Goal: Task Accomplishment & Management: Manage account settings

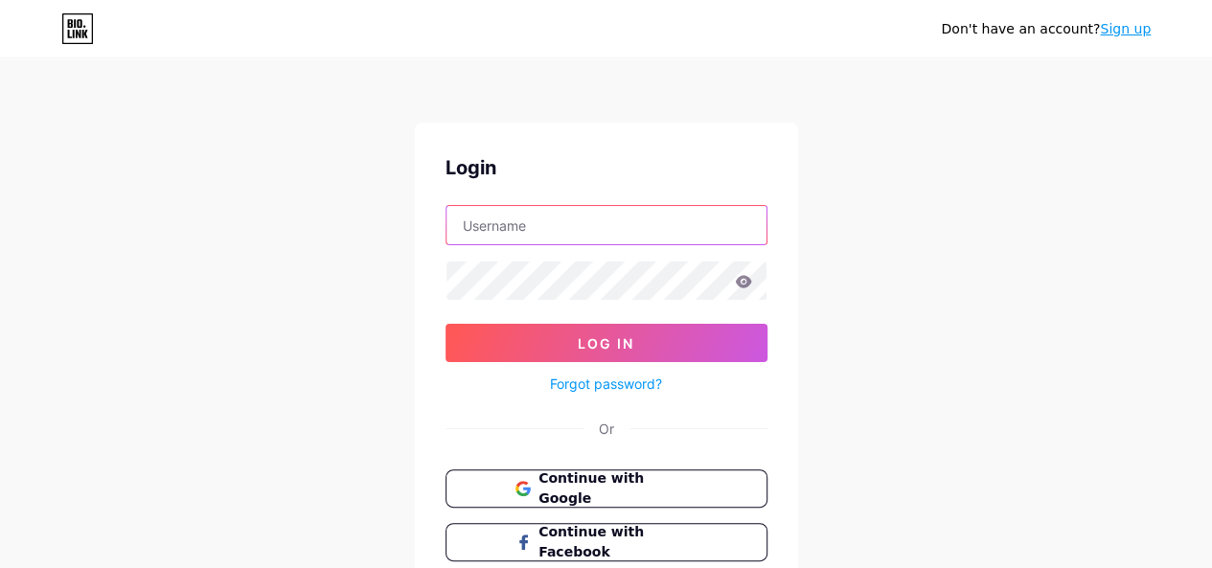
drag, startPoint x: 0, startPoint y: 0, endPoint x: 517, endPoint y: 225, distance: 564.3
click at [517, 225] on input "text" at bounding box center [607, 225] width 320 height 38
paste input "[PERSON_NAME][EMAIL_ADDRESS][DOMAIN_NAME]"
type input "[PERSON_NAME][EMAIL_ADDRESS][DOMAIN_NAME]"
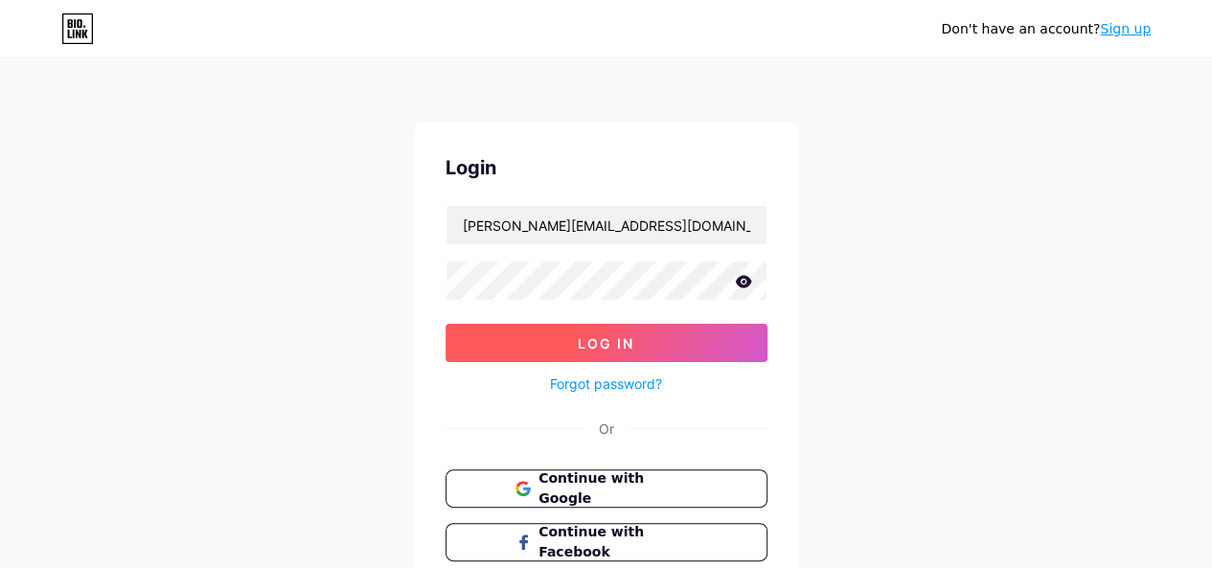
click at [538, 336] on button "Log In" at bounding box center [607, 343] width 322 height 38
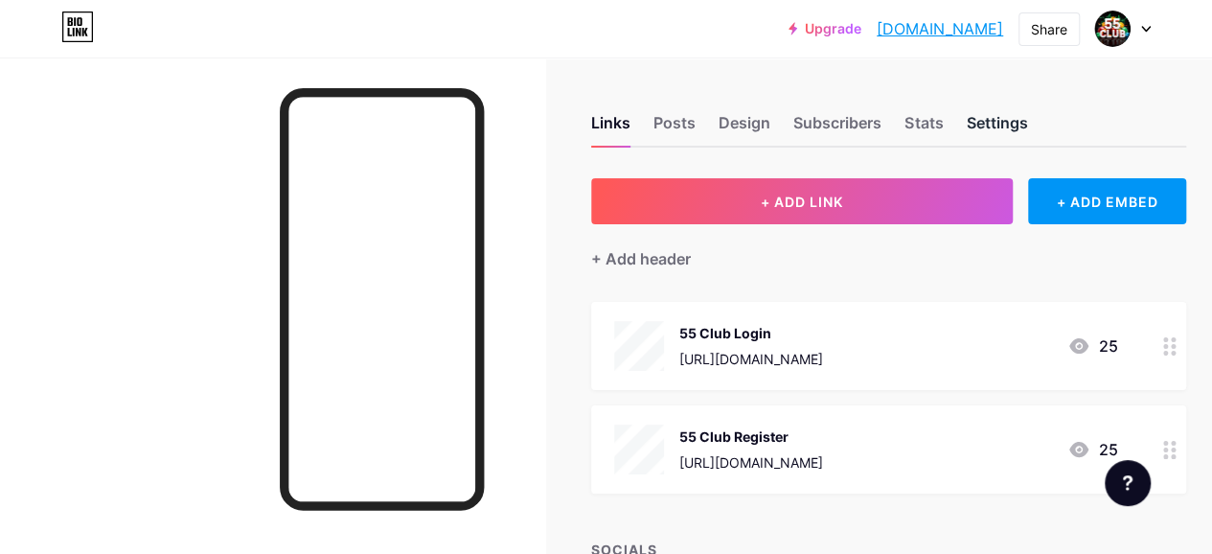
click at [1014, 129] on div "Settings" at bounding box center [996, 128] width 61 height 34
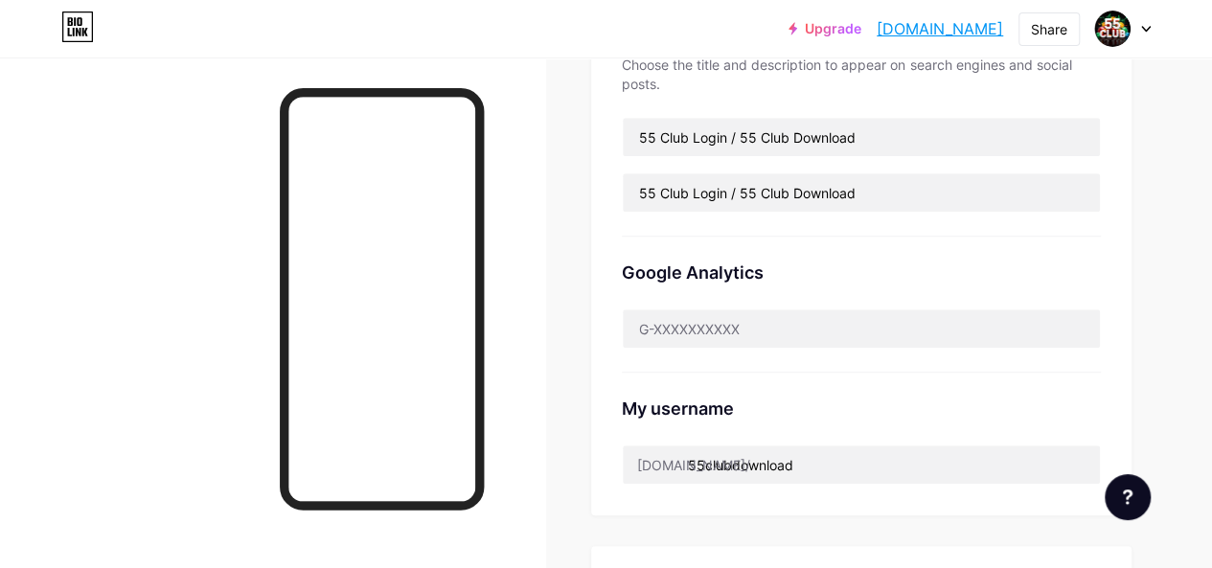
scroll to position [521, 0]
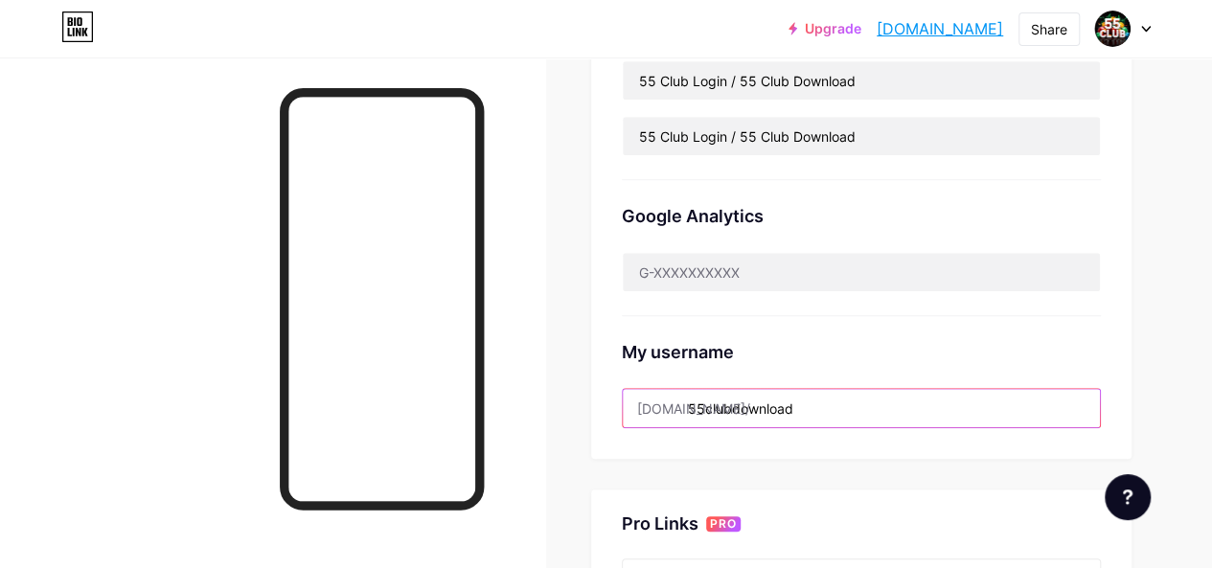
click at [817, 409] on input "55clubdownload" at bounding box center [861, 408] width 477 height 38
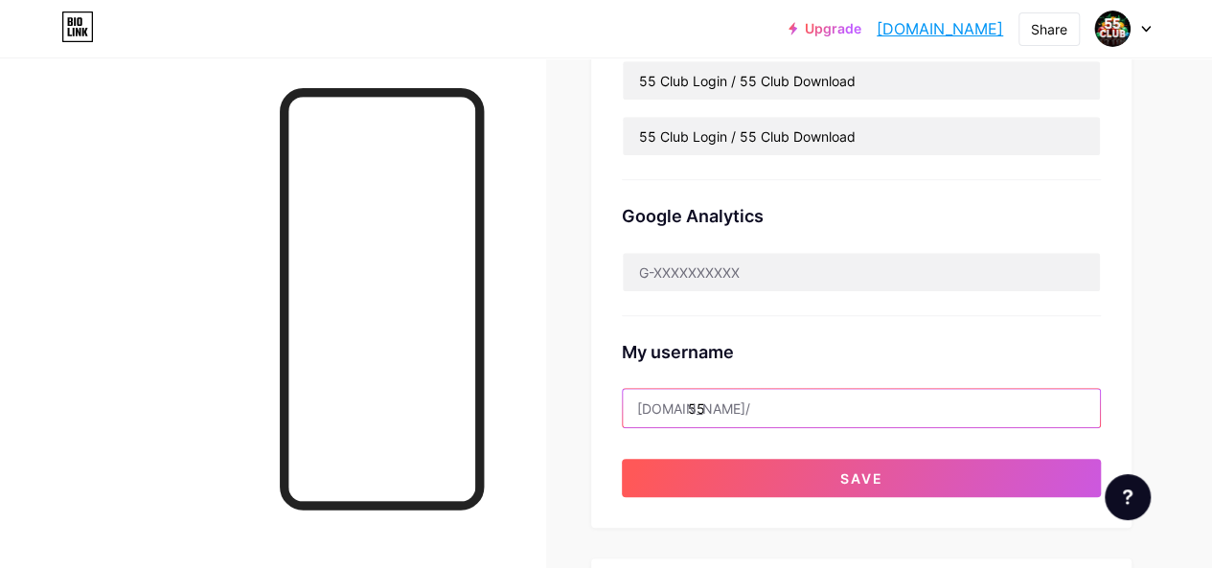
type input "5"
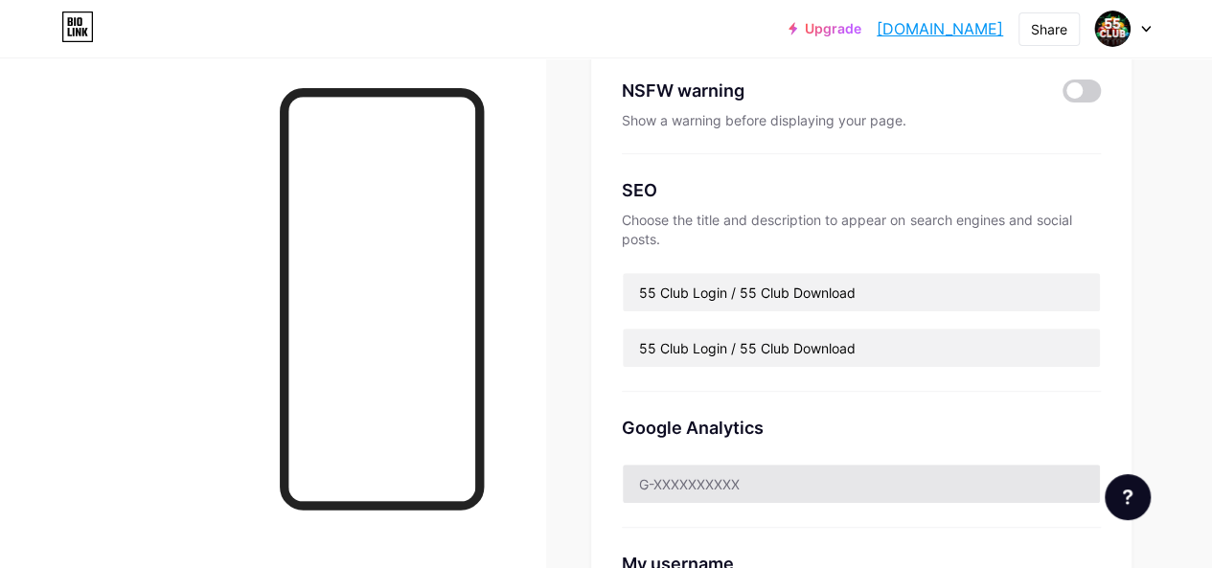
scroll to position [311, 0]
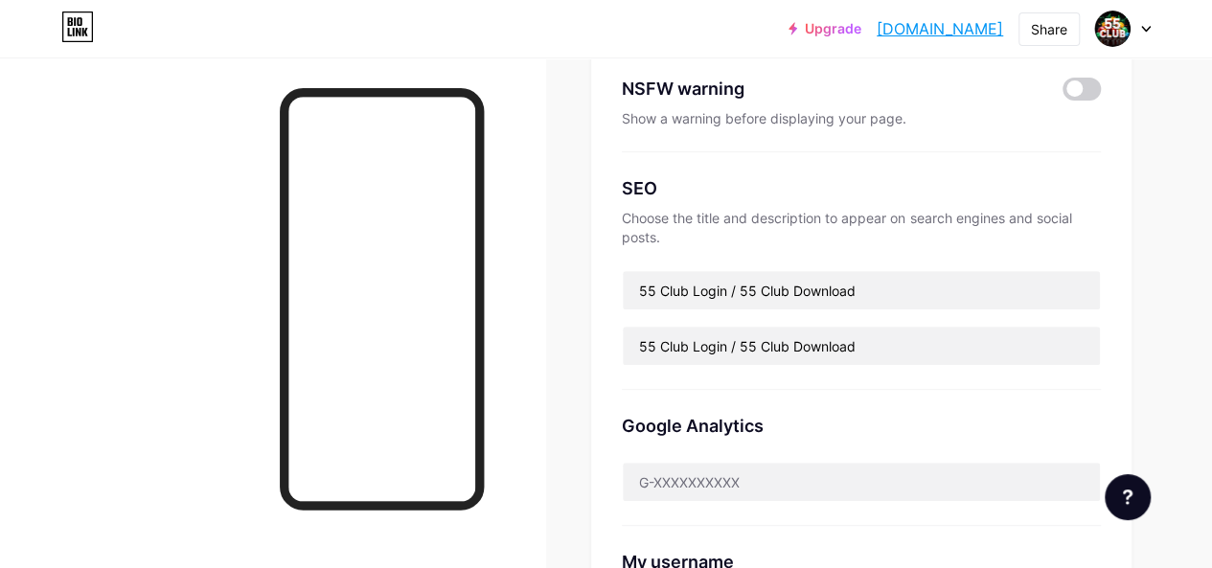
type input "bg678game1"
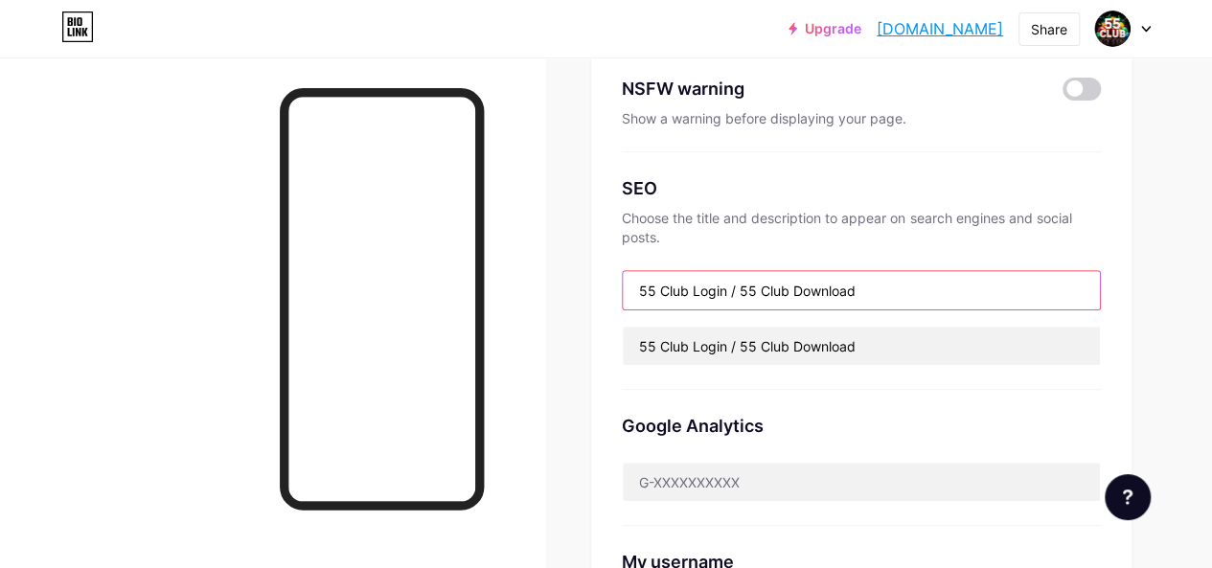
drag, startPoint x: 887, startPoint y: 286, endPoint x: 615, endPoint y: 277, distance: 272.3
click at [615, 277] on div "Preferred link This is an aesthetic choice. Both links are usable. [DOMAIN_NAME…" at bounding box center [861, 302] width 540 height 871
click at [971, 288] on input "Bg 678 Game Login | BG 678 Game | BG 678 LOGIN-Register" at bounding box center [861, 290] width 477 height 38
drag, startPoint x: 1043, startPoint y: 288, endPoint x: 640, endPoint y: 289, distance: 403.4
click at [640, 289] on input "Bg 678 Game Login | BG 678 Game | BG 678 Login-Register" at bounding box center [861, 290] width 477 height 38
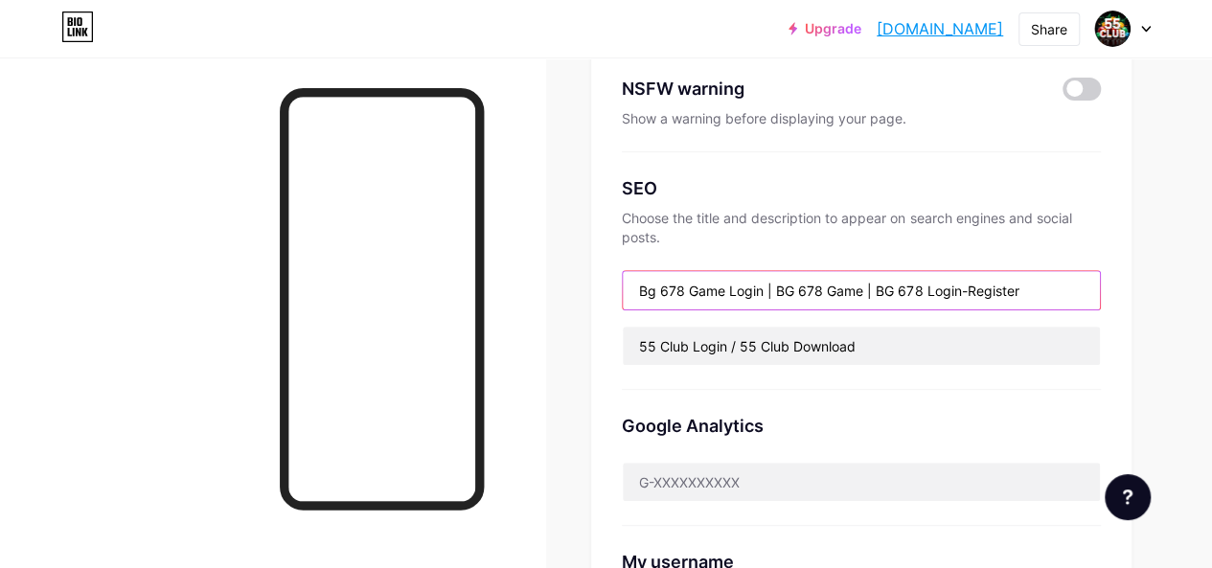
click at [660, 295] on input "Bg 678 Game Login | BG 678 Game | BG 678 Login-Register" at bounding box center [861, 290] width 477 height 38
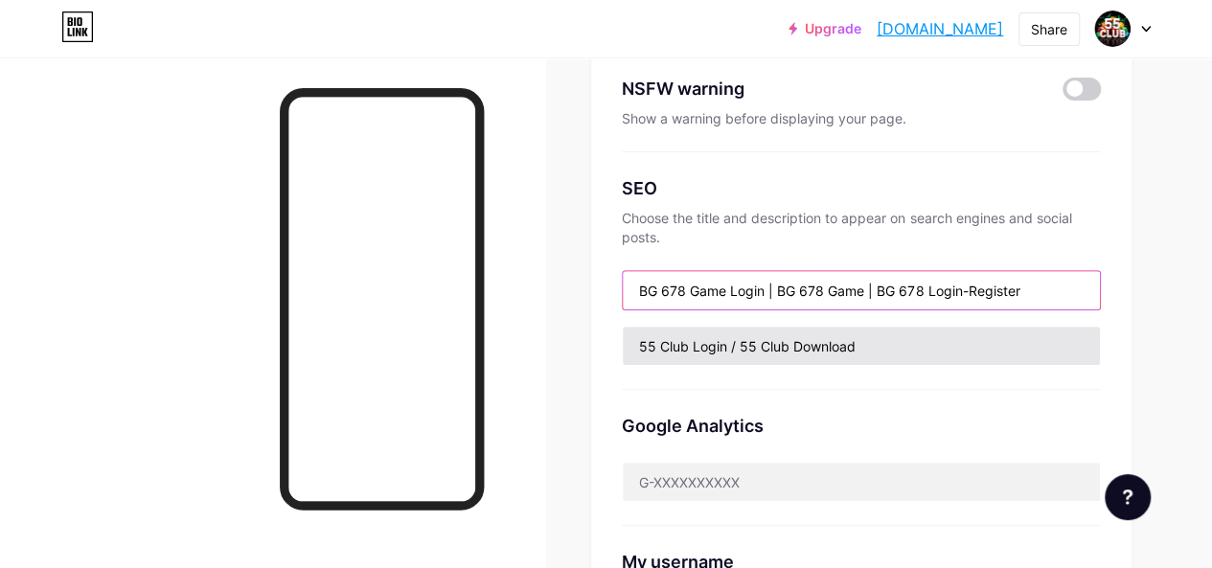
type input "BG 678 Game Login | BG 678 Game | BG 678 Login-Register"
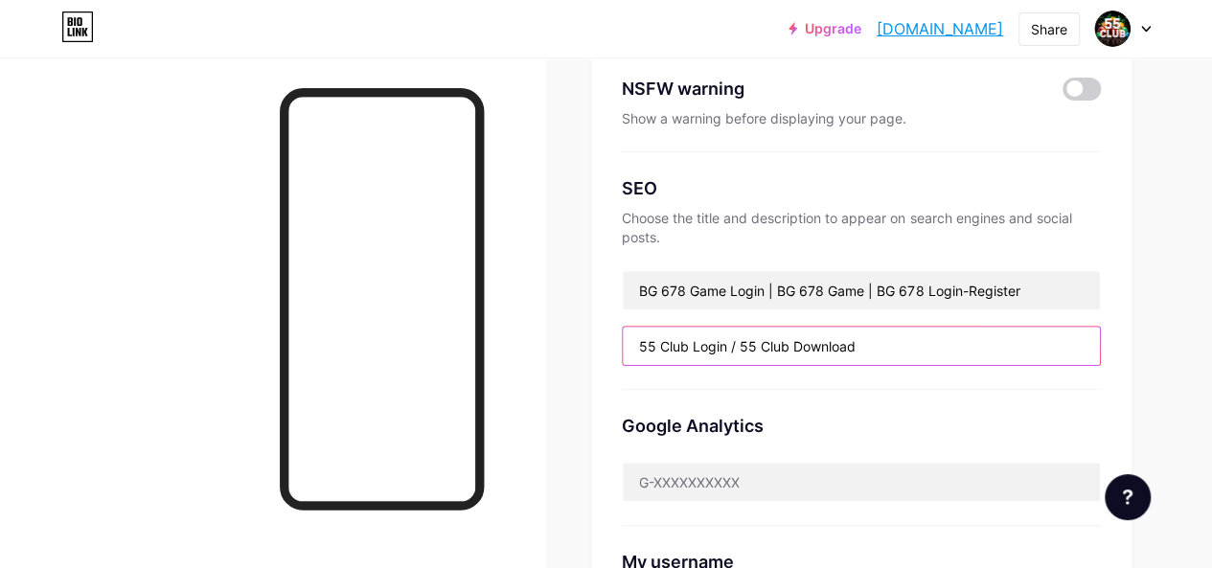
click at [823, 340] on input "55 Club Login / 55 Club Download" at bounding box center [861, 346] width 477 height 38
paste input "BG 678 Game Login | BG 678 Game | BG 678 Login-Register"
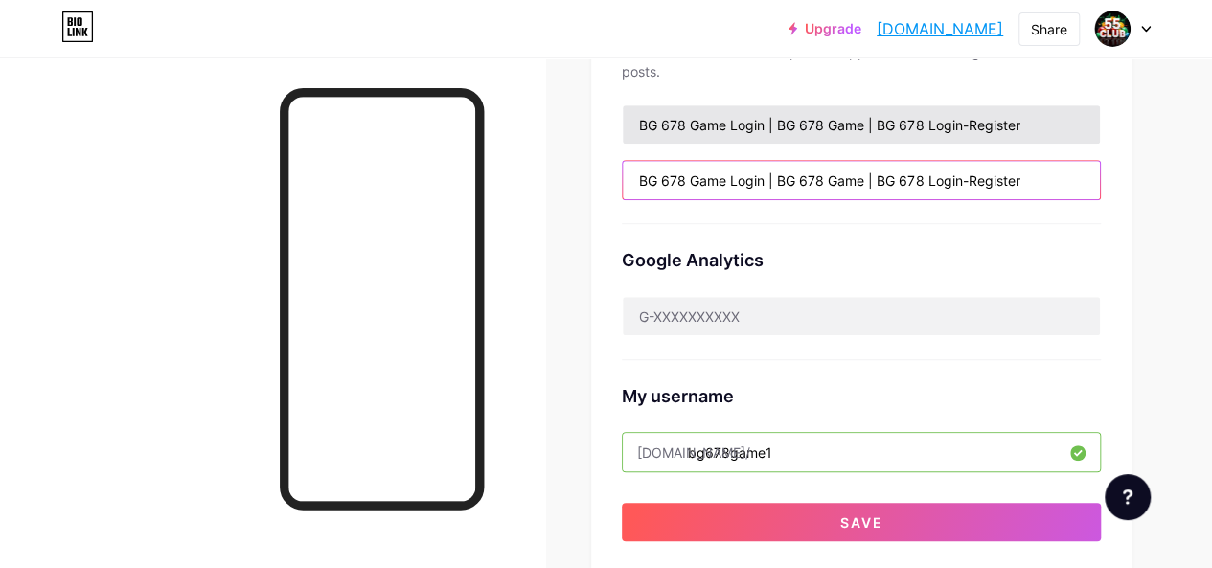
scroll to position [515, 0]
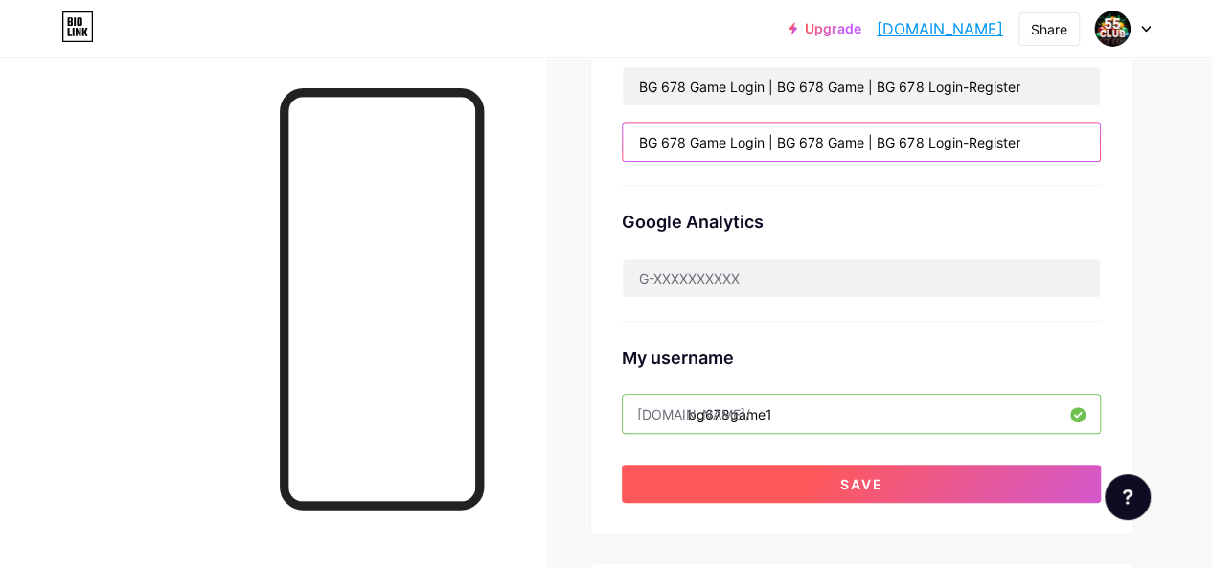
type input "BG 678 Game Login | BG 678 Game | BG 678 Login-Register"
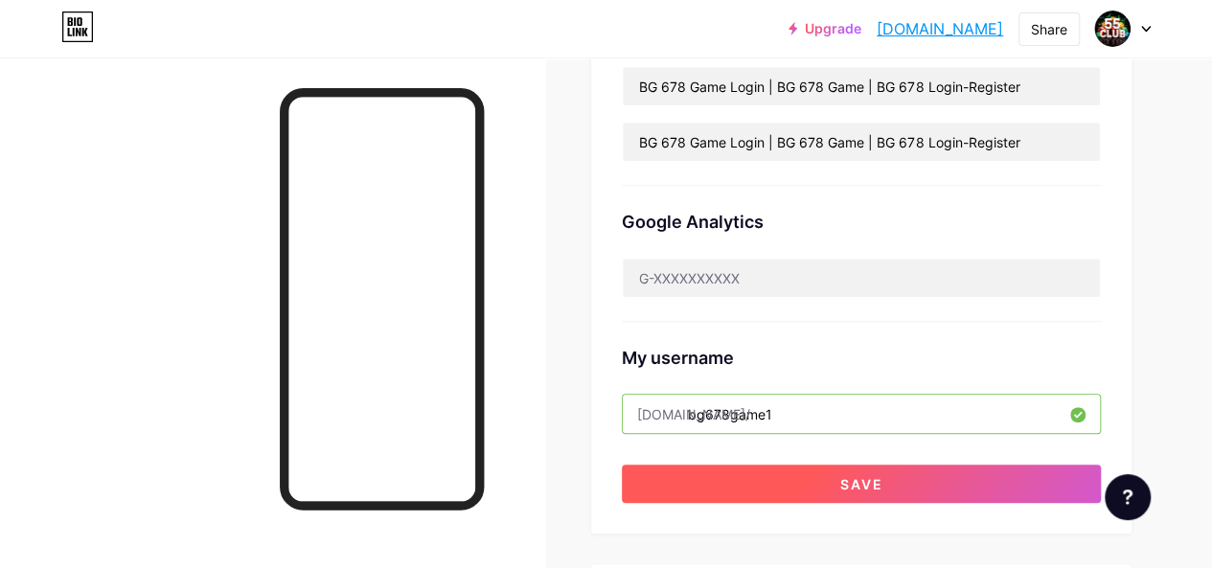
click at [839, 483] on button "Save" at bounding box center [861, 484] width 479 height 38
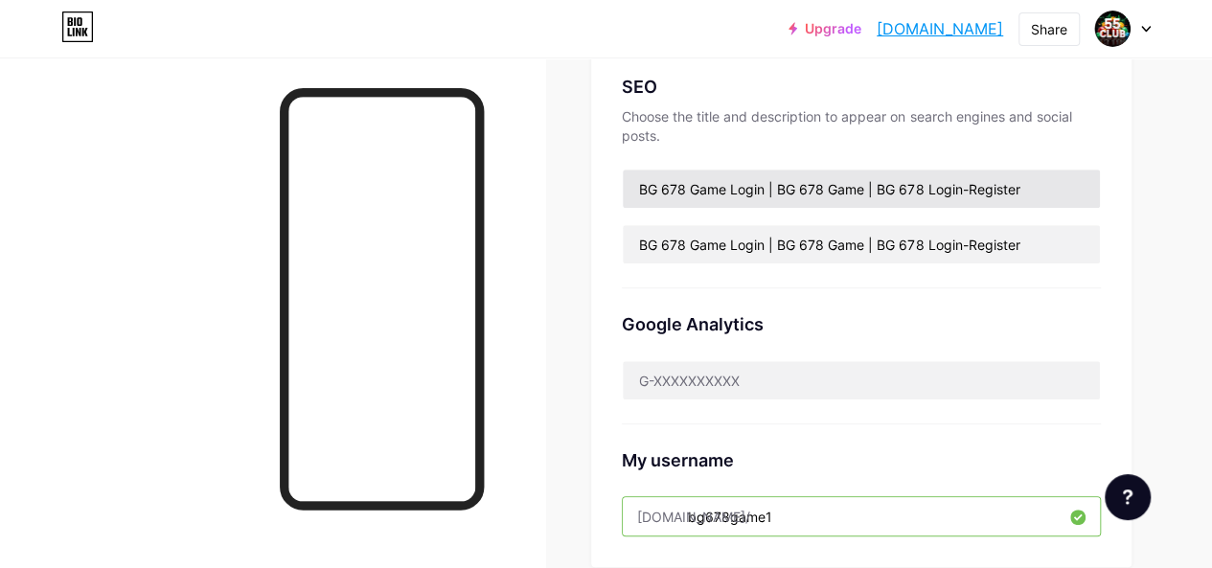
scroll to position [412, 0]
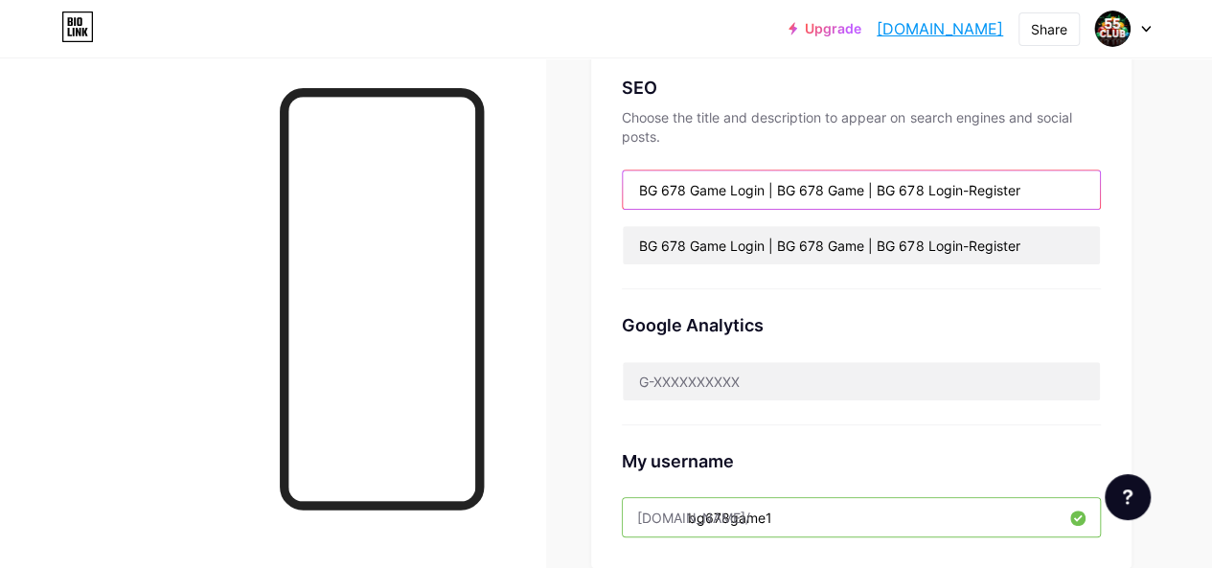
click at [816, 184] on input "BG 678 Game Login | BG 678 Game | BG 678 Login-Register" at bounding box center [861, 190] width 477 height 38
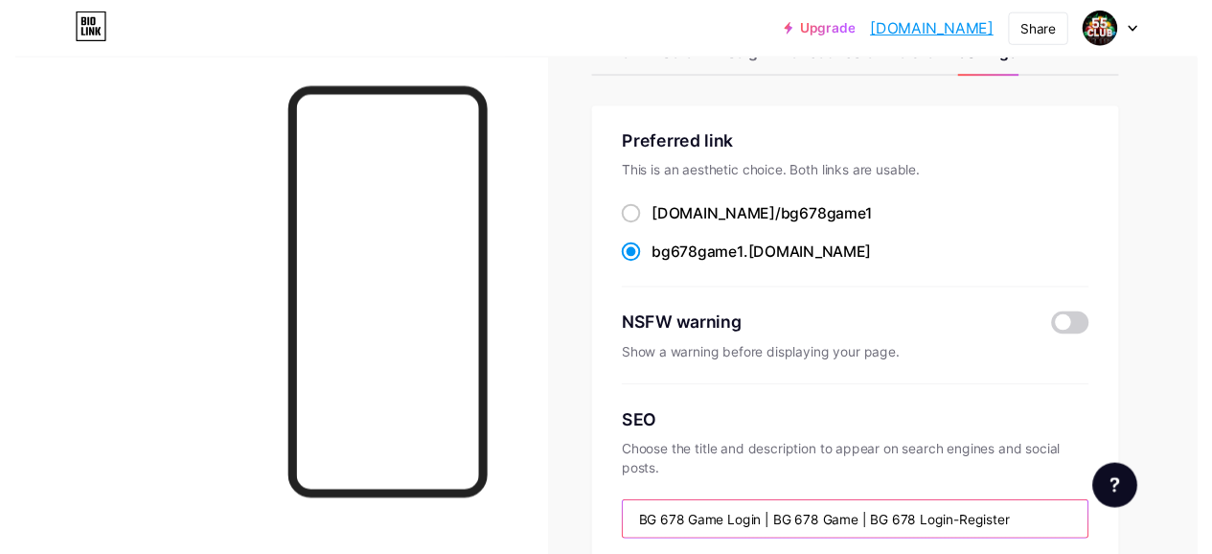
scroll to position [0, 0]
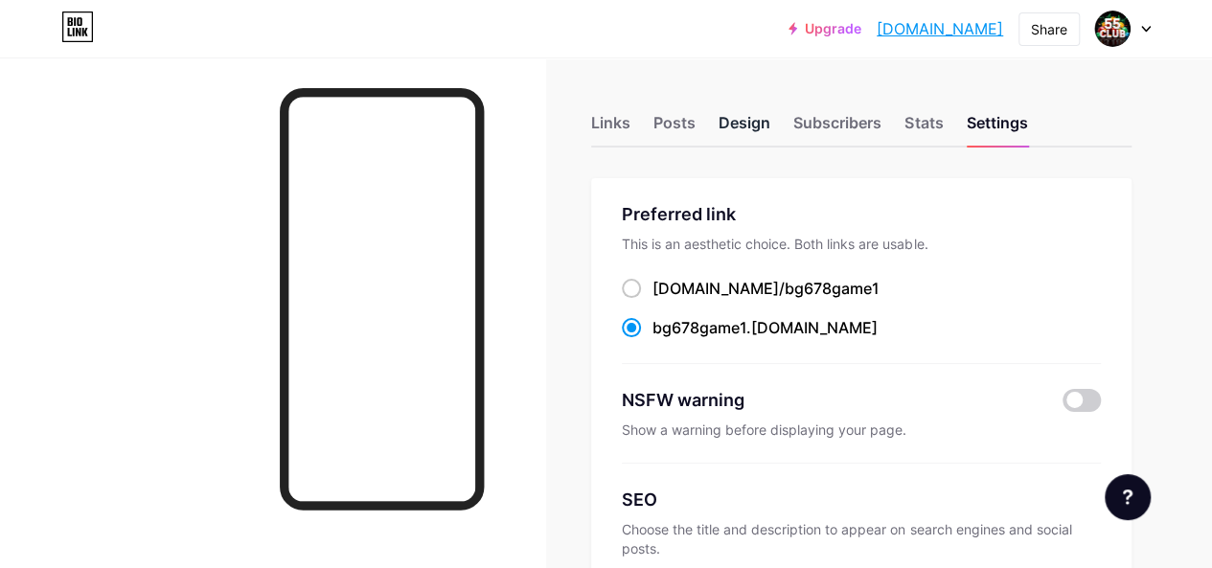
click at [753, 127] on div "Design" at bounding box center [745, 128] width 52 height 34
click at [614, 120] on div "Links" at bounding box center [610, 128] width 39 height 34
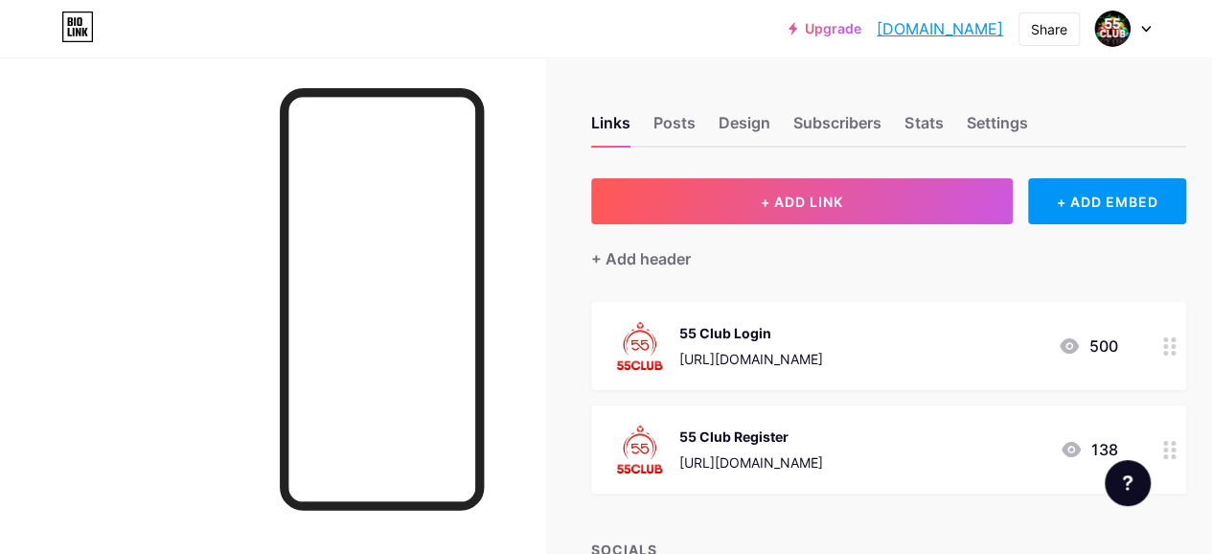
click at [727, 340] on div "55 Club Login" at bounding box center [751, 333] width 144 height 20
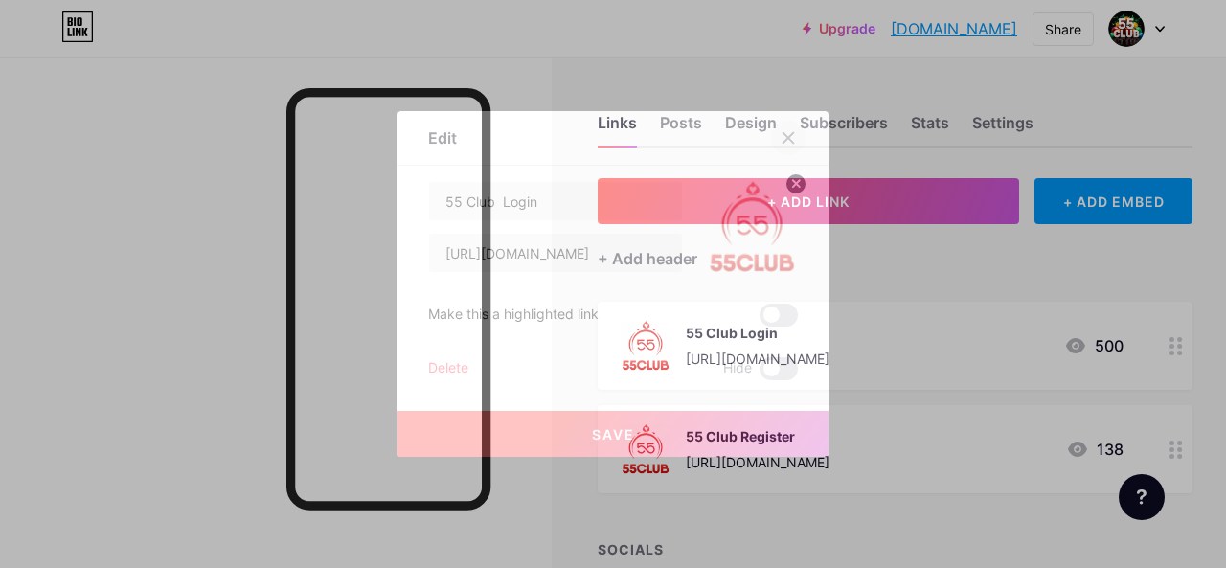
click at [788, 141] on icon at bounding box center [788, 137] width 15 height 15
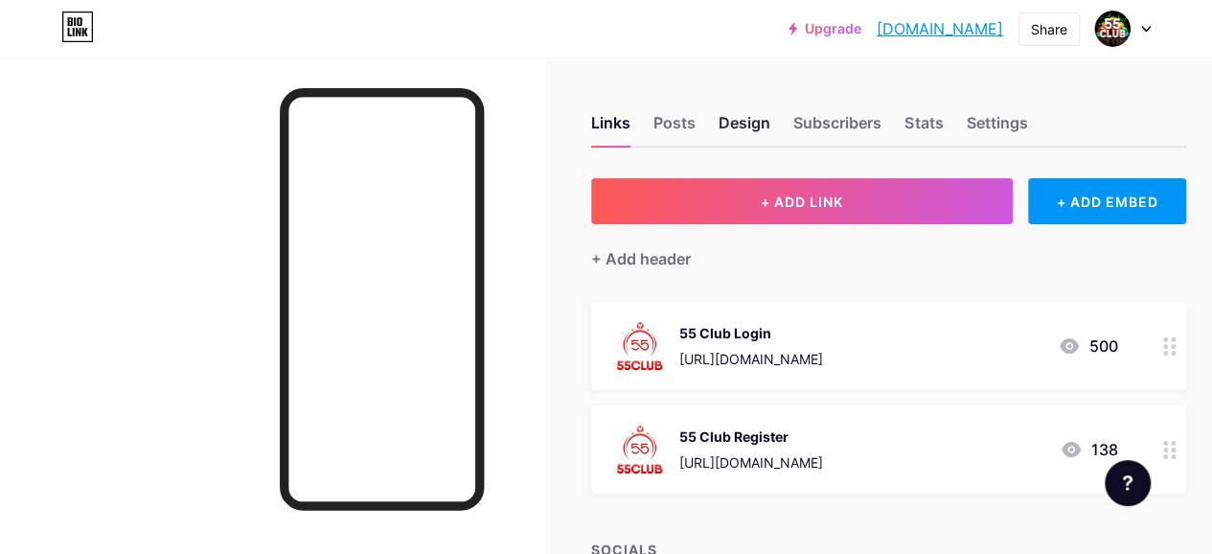
click at [763, 129] on div "Design" at bounding box center [745, 128] width 52 height 34
click at [621, 123] on div "Links" at bounding box center [610, 128] width 39 height 34
click at [736, 329] on div "55 Club Login" at bounding box center [751, 333] width 144 height 20
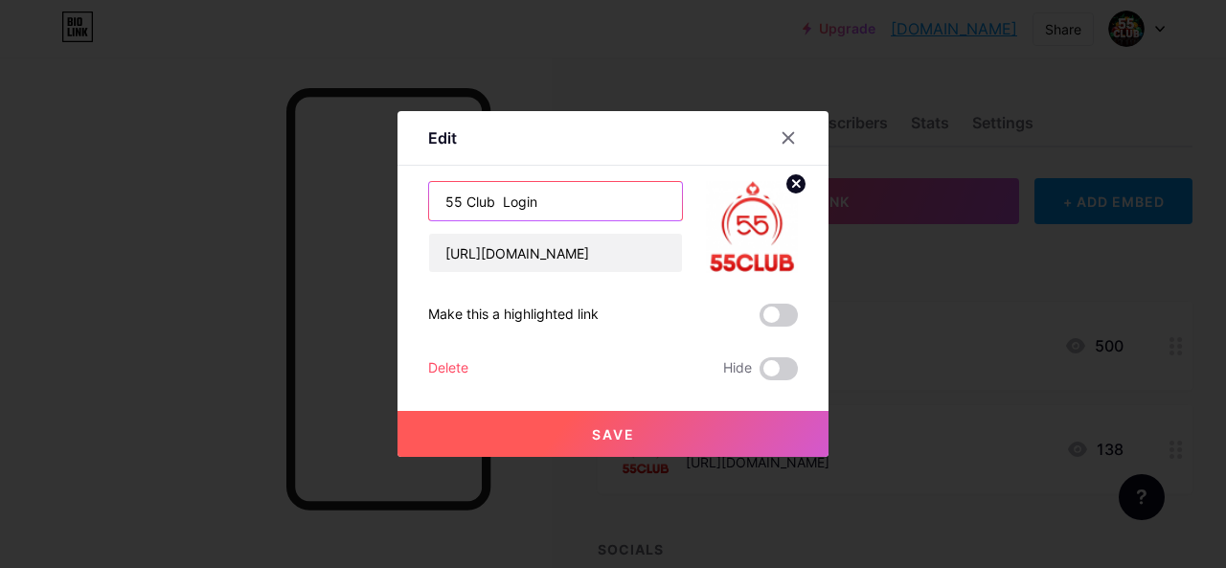
click at [592, 203] on input "55 Club Login" at bounding box center [555, 201] width 253 height 38
type input "5"
type input "B"
type input "Website"
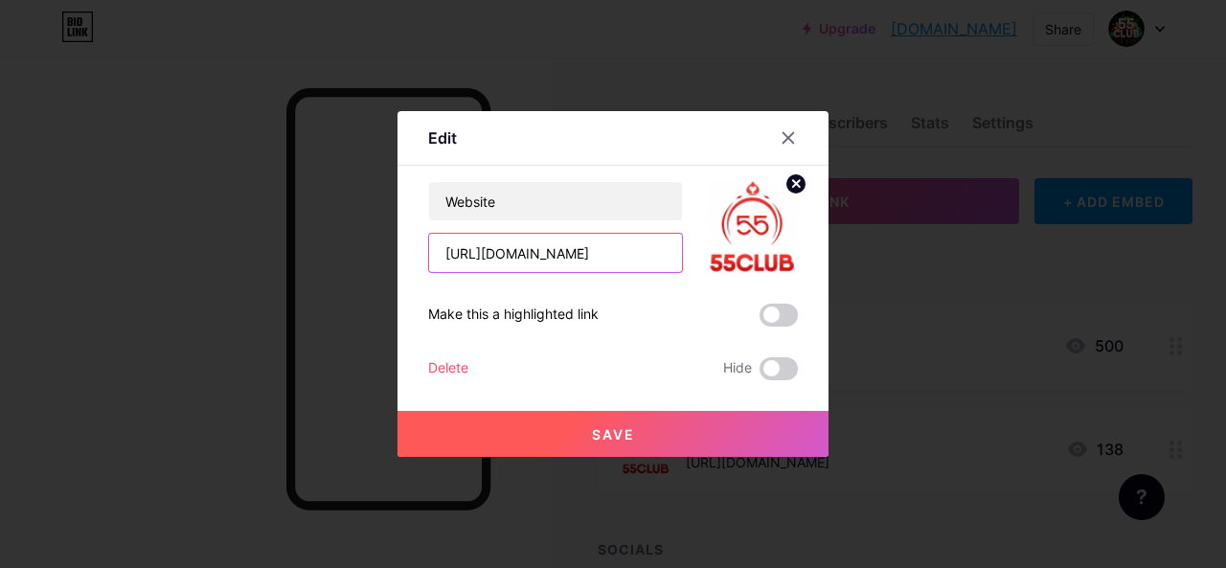
click at [621, 250] on input "https://www.55slots.in/#/register?invitationCode=868154390331" at bounding box center [555, 253] width 253 height 38
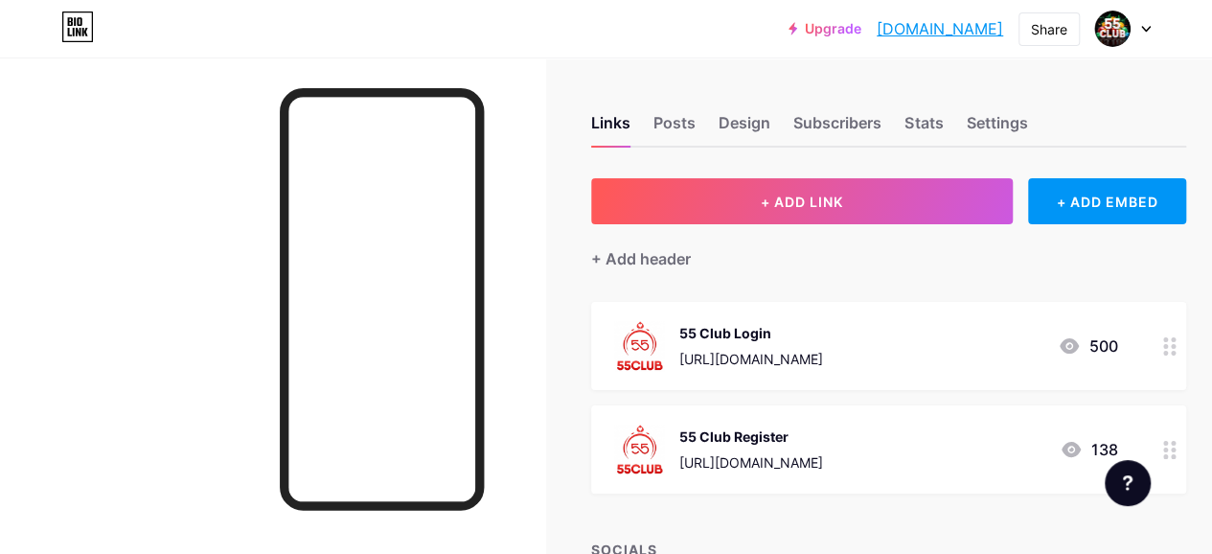
click at [747, 351] on div "[URL][DOMAIN_NAME]" at bounding box center [751, 359] width 144 height 20
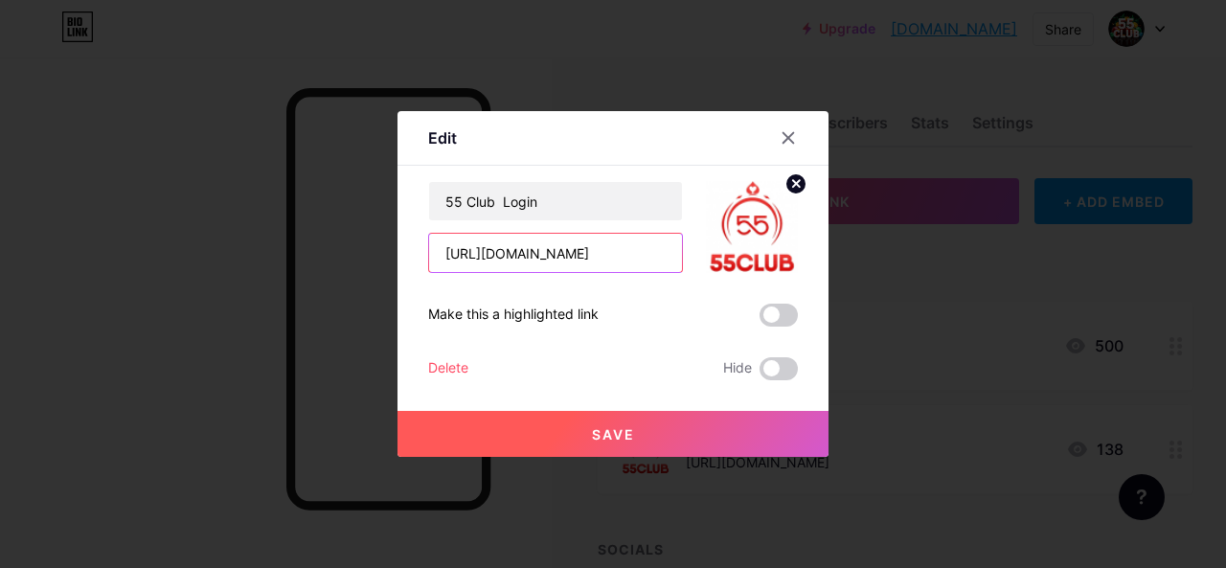
click at [581, 251] on input "[URL][DOMAIN_NAME]" at bounding box center [555, 253] width 253 height 38
paste input "youtube.com/shorts/6mRI7_Q_UX4?si=anRDuv104e_2XpOi"
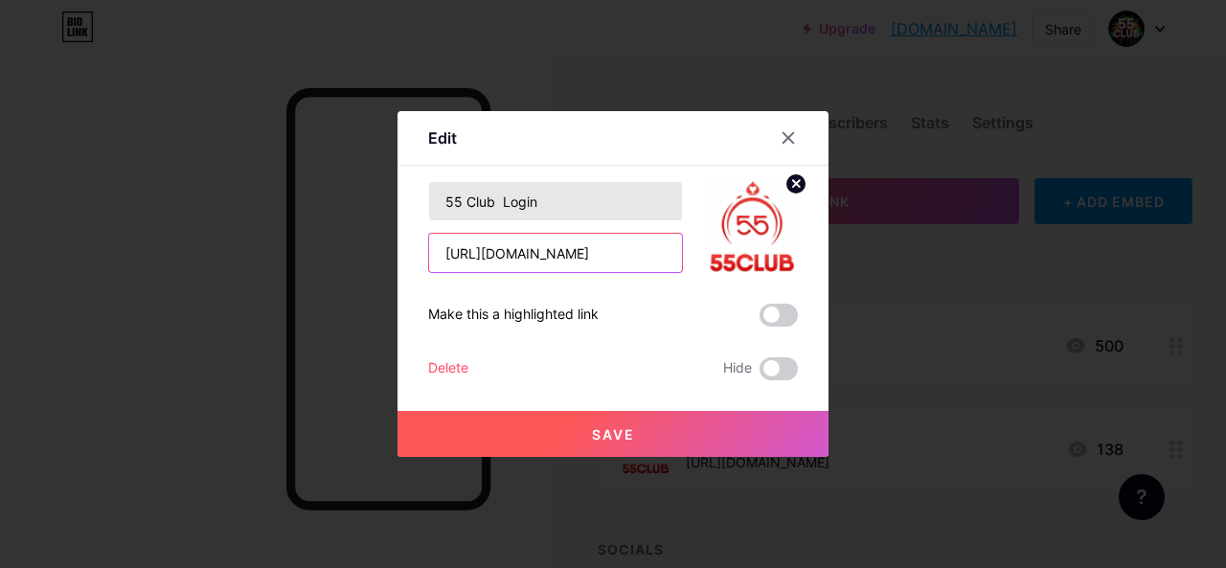
type input "https://youtube.com/shorts/6mRI7_Q_UX4?si=anRDuv104e_2XpOi"
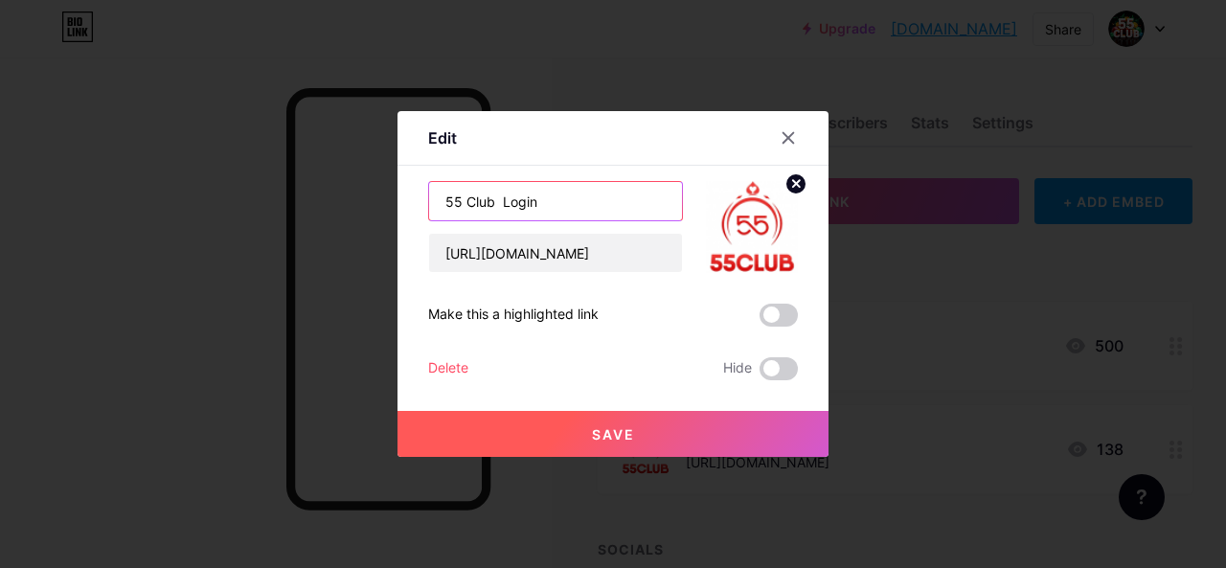
scroll to position [0, 0]
click at [560, 208] on input "55 Club Login" at bounding box center [555, 201] width 253 height 38
type input "5"
type input "Website"
click at [768, 319] on span at bounding box center [779, 315] width 38 height 23
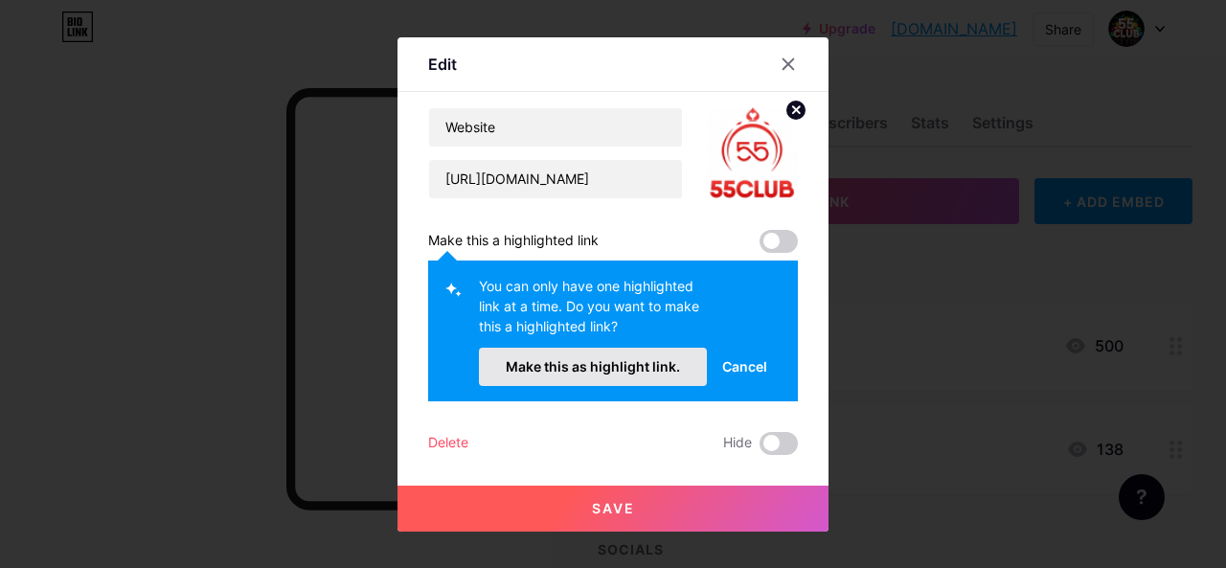
click at [634, 363] on span "Make this as highlight link." at bounding box center [593, 366] width 174 height 16
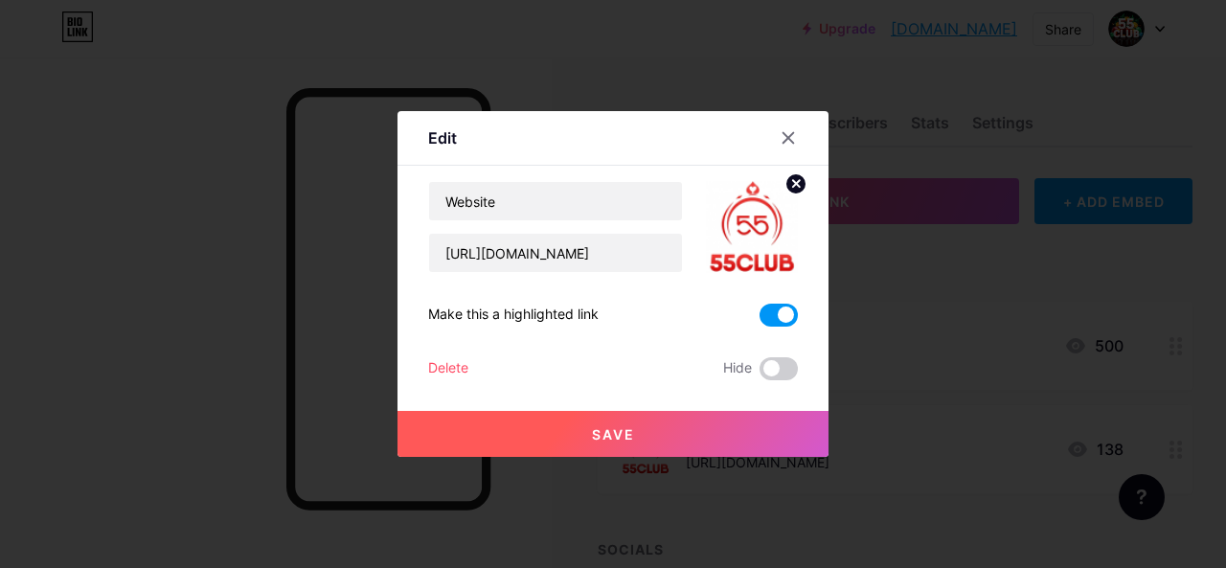
click at [793, 190] on circle at bounding box center [796, 183] width 21 height 21
click at [719, 230] on div "Picture" at bounding box center [752, 227] width 92 height 92
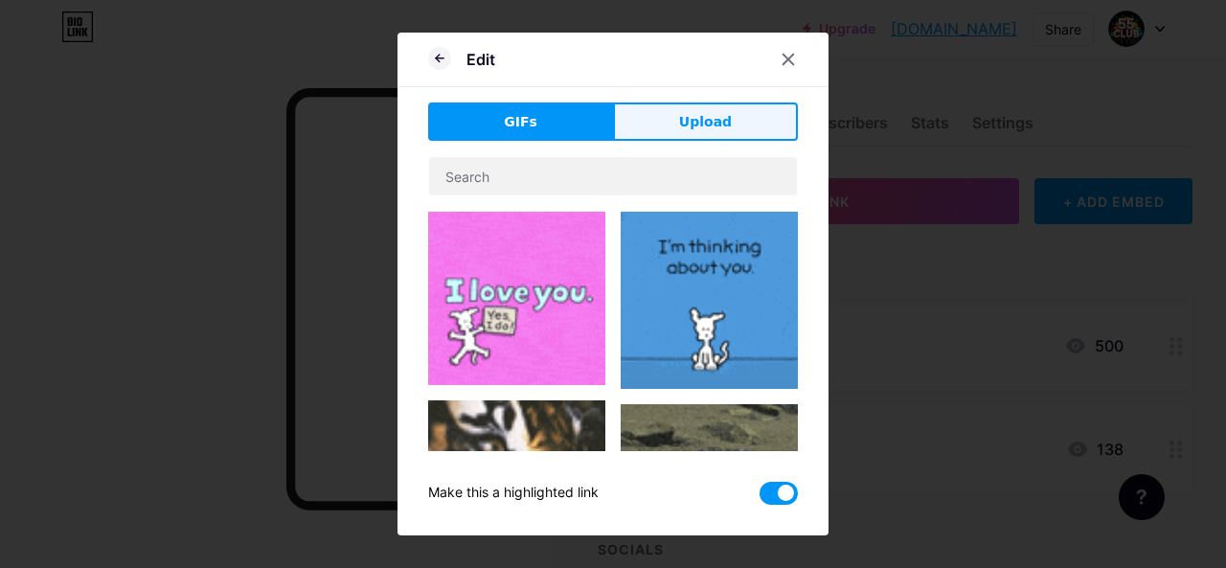
click at [682, 135] on button "Upload" at bounding box center [705, 122] width 185 height 38
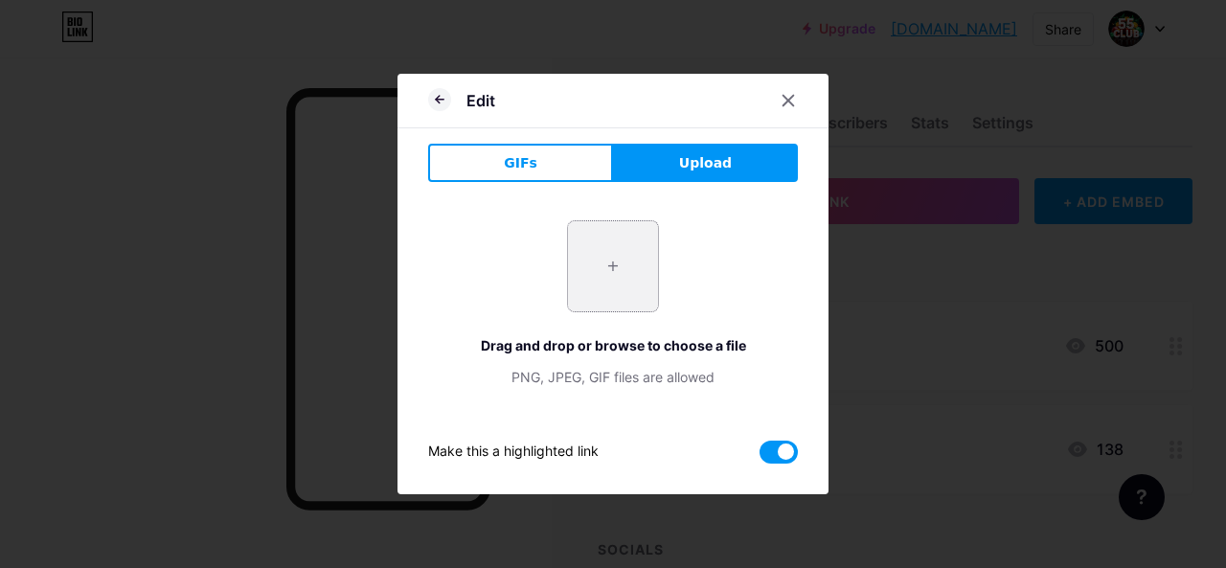
click at [628, 264] on input "file" at bounding box center [613, 266] width 90 height 90
type input "C:\fakepath\bg.jpeg"
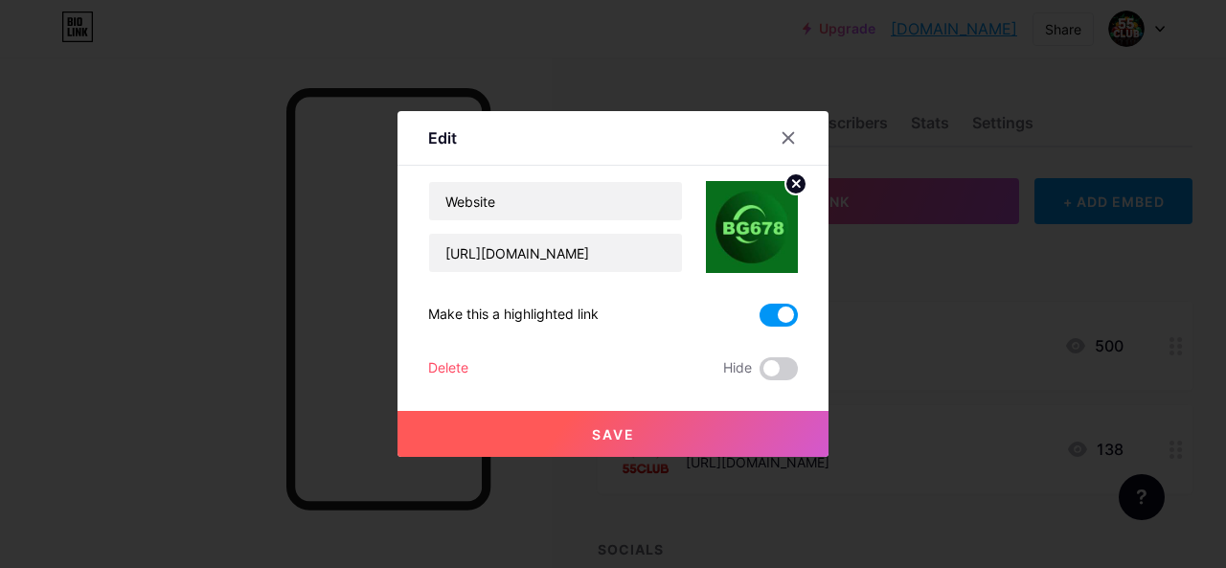
click at [573, 434] on button "Save" at bounding box center [613, 434] width 431 height 46
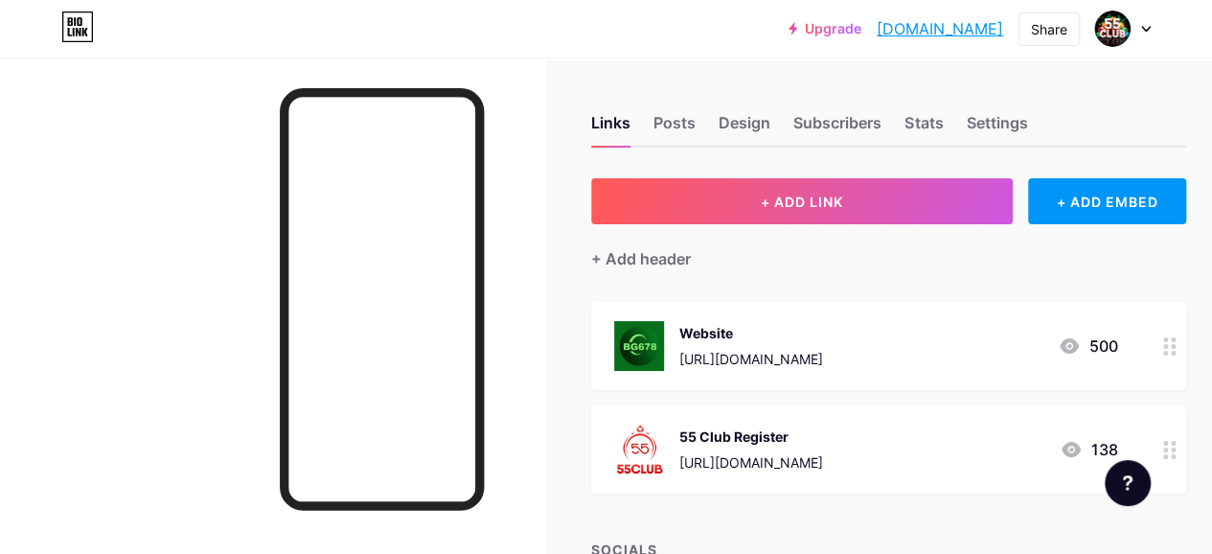
click at [761, 441] on div "55 Club Register" at bounding box center [751, 436] width 144 height 20
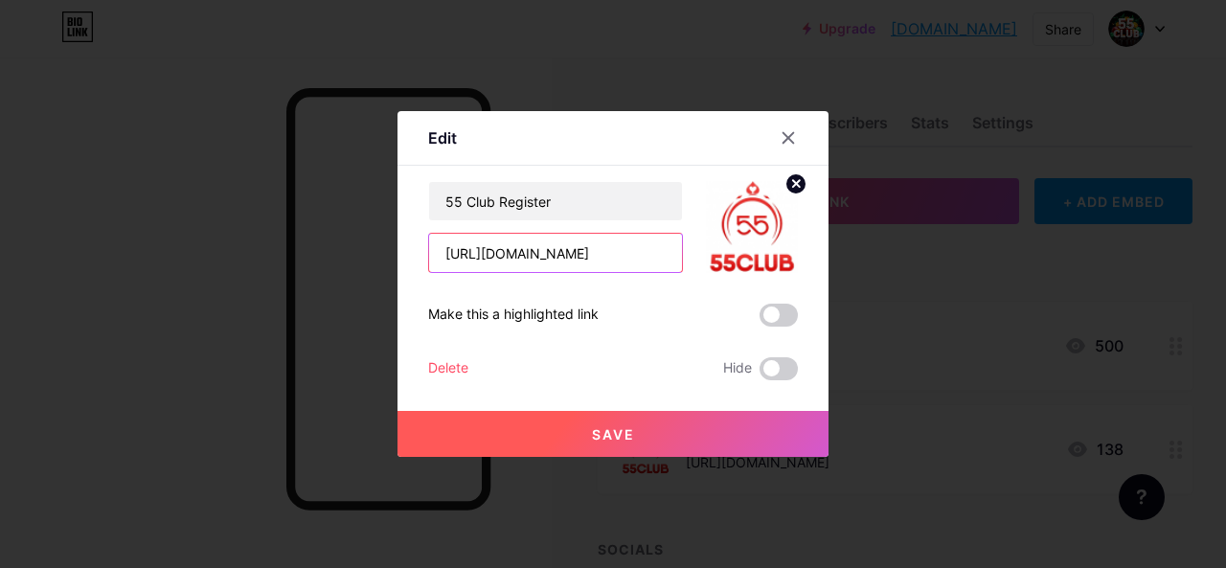
click at [607, 244] on input "https://www.55slots.in/#/register?invitationCode=868154390331" at bounding box center [555, 253] width 253 height 38
paste input "youtube.com/shorts/6mRI7_Q_UX4?si=anRDuv104e_2XpOi"
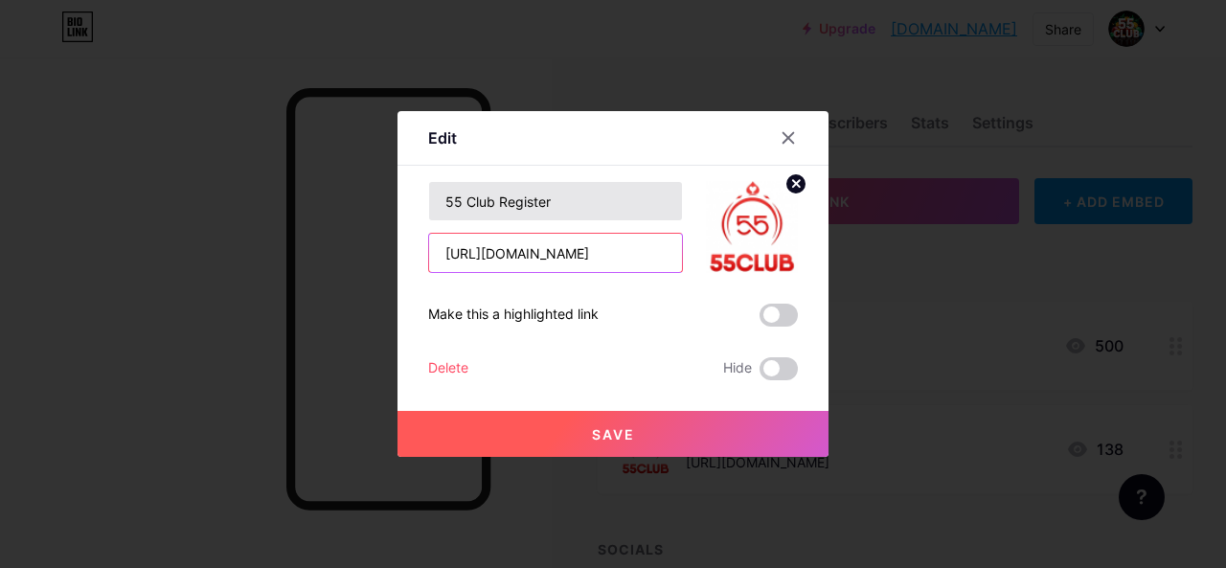
type input "[URL][DOMAIN_NAME]"
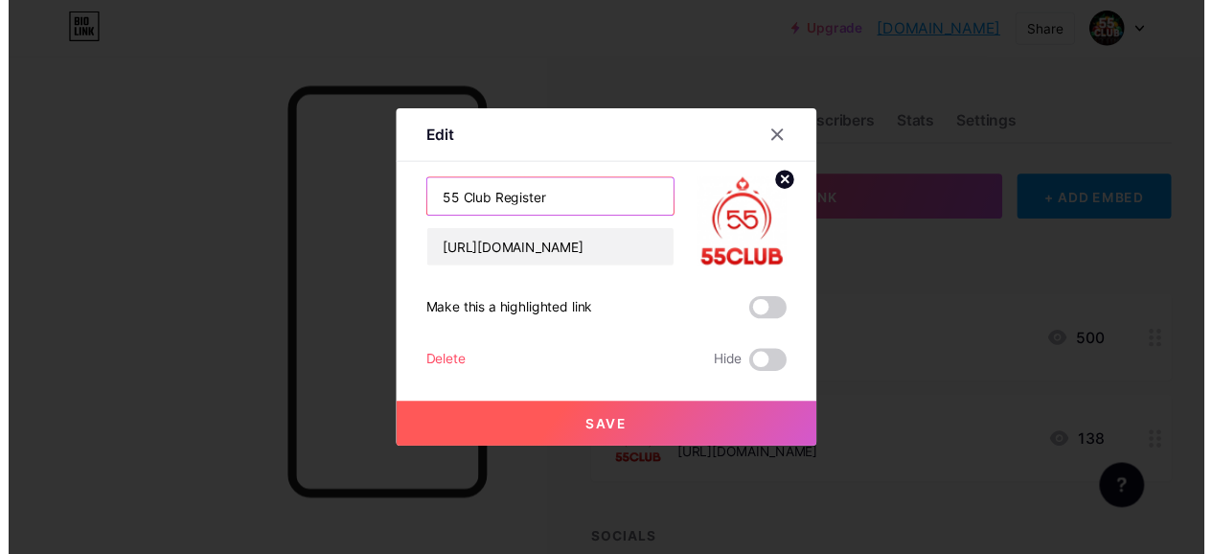
scroll to position [0, 0]
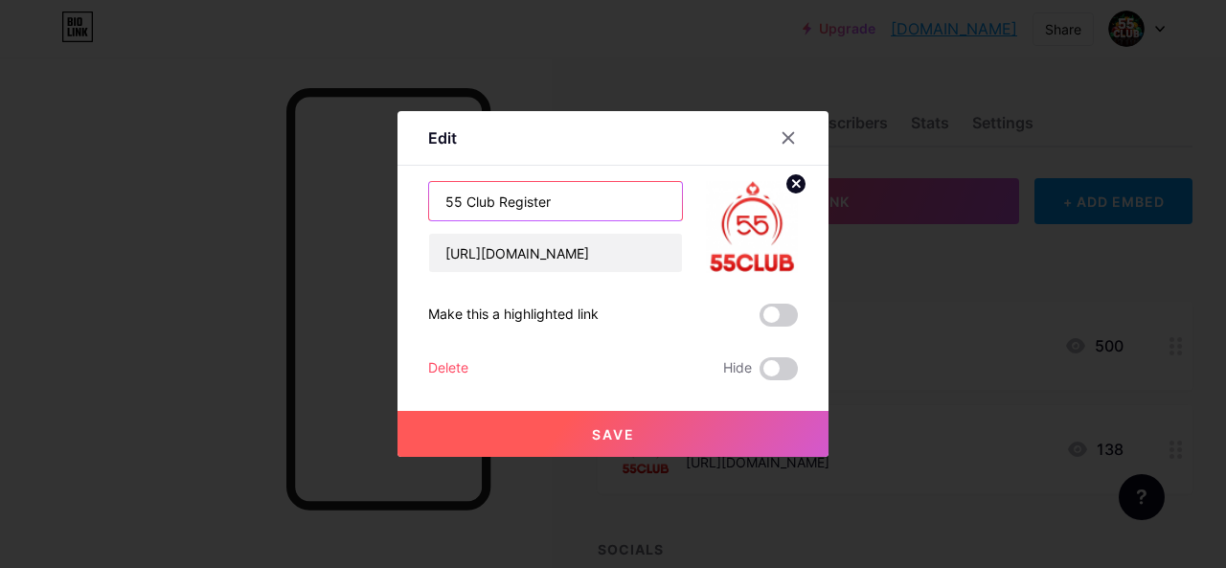
click at [585, 212] on input "55 Club Register" at bounding box center [555, 201] width 253 height 38
type input "5"
type input "BG 678"
click at [795, 187] on circle at bounding box center [796, 183] width 21 height 21
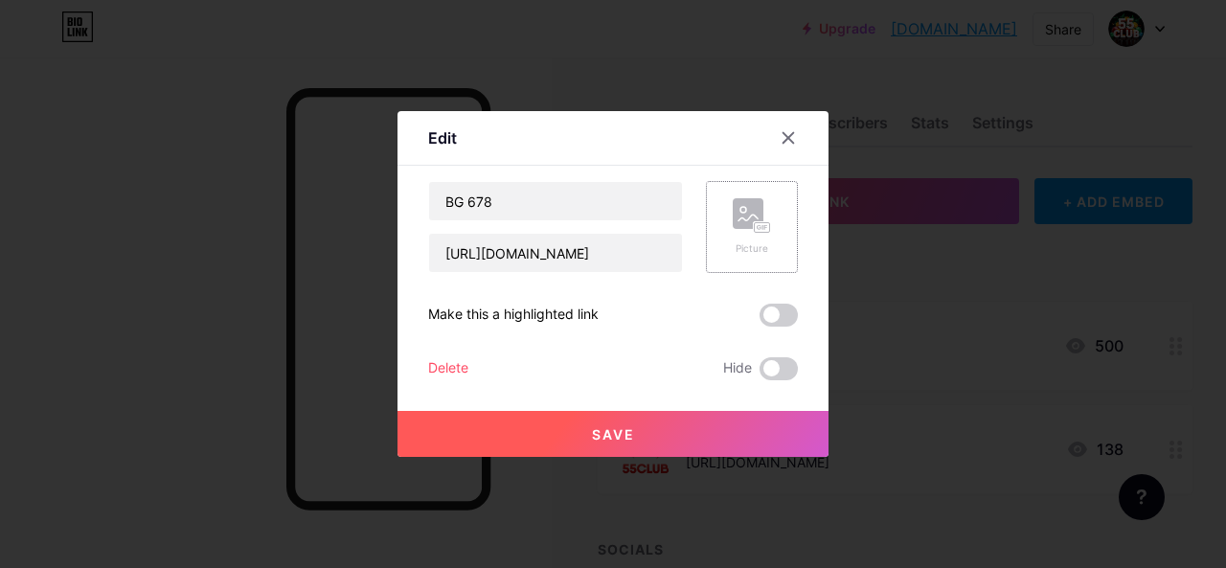
click at [760, 218] on rect at bounding box center [748, 213] width 31 height 31
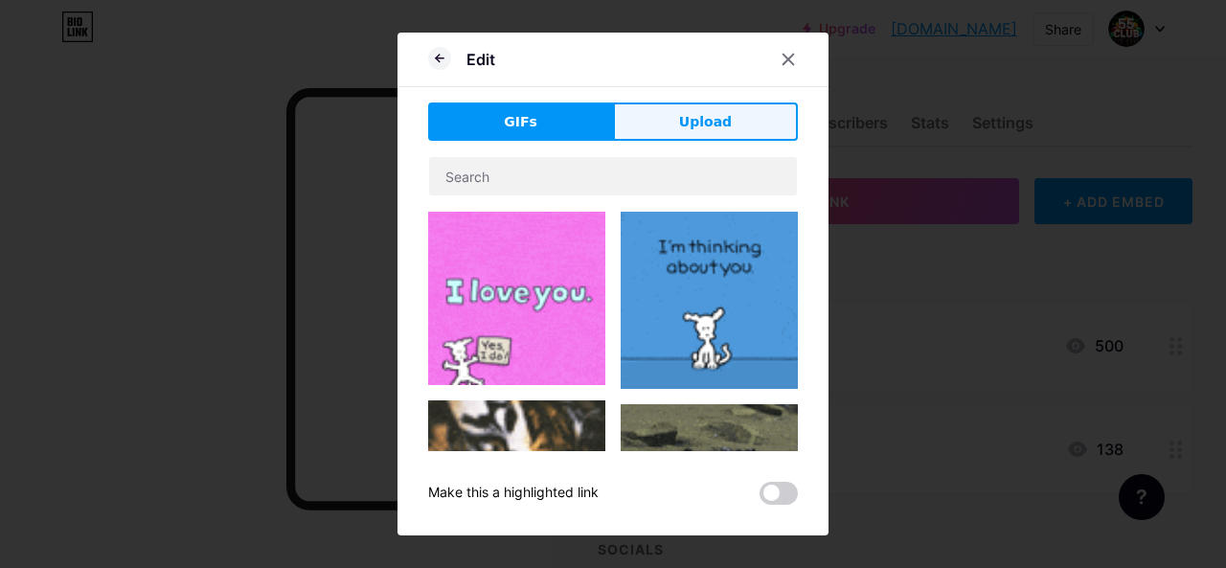
click at [727, 130] on span "Upload" at bounding box center [705, 122] width 53 height 20
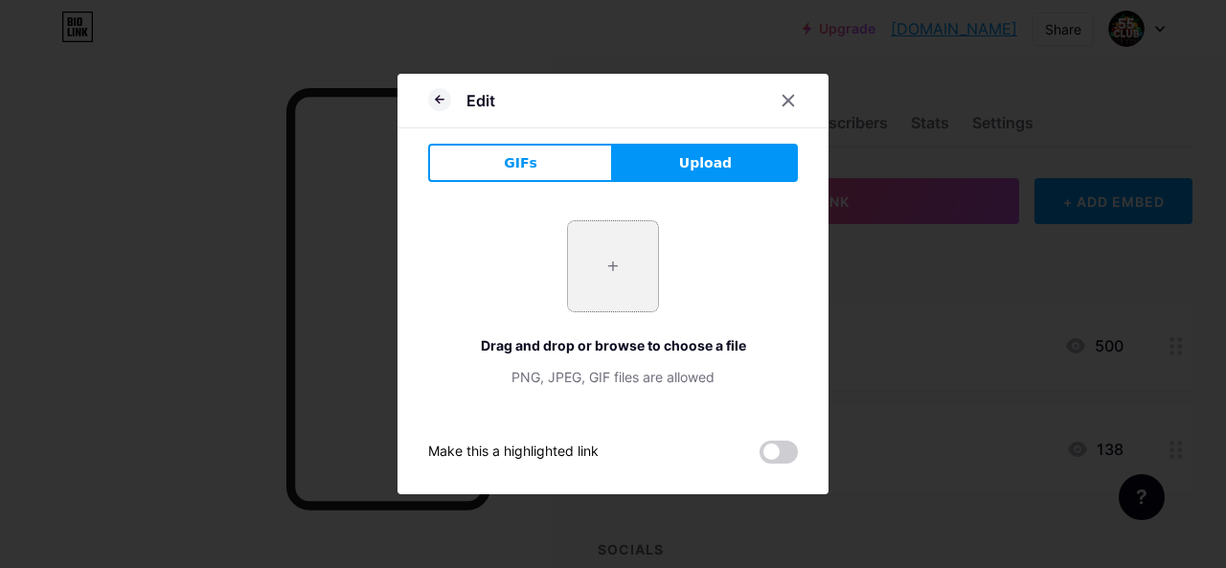
click at [631, 256] on input "file" at bounding box center [613, 266] width 90 height 90
type input "C:\fakepath\bg.jpeg"
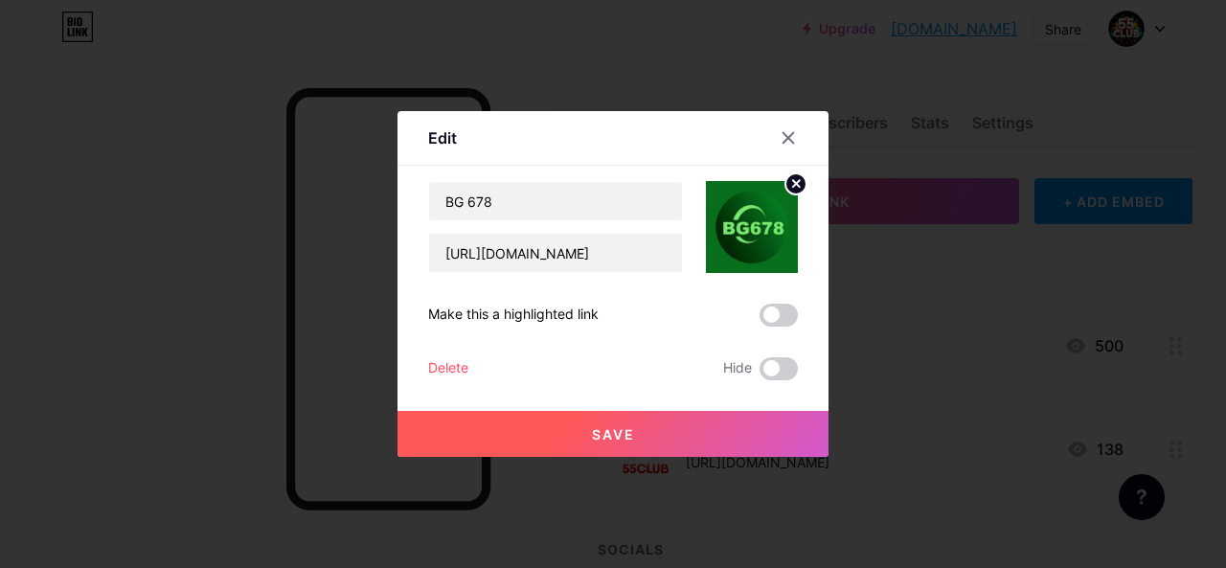
click at [774, 321] on span at bounding box center [779, 315] width 38 height 23
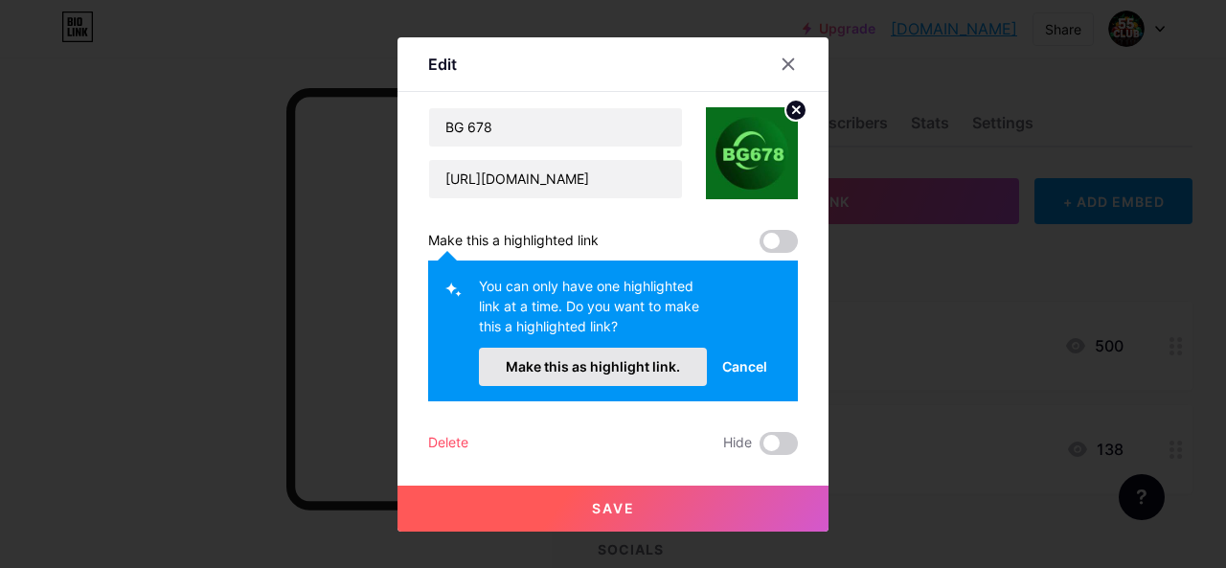
click at [664, 358] on span "Make this as highlight link." at bounding box center [593, 366] width 174 height 16
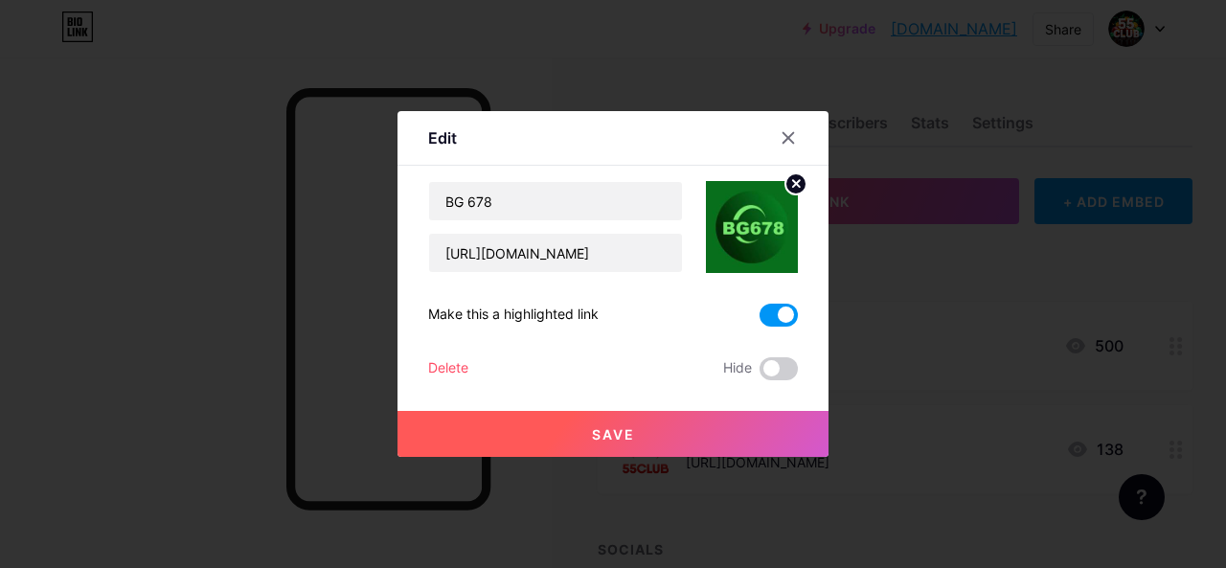
click at [634, 436] on span "Save" at bounding box center [613, 434] width 43 height 16
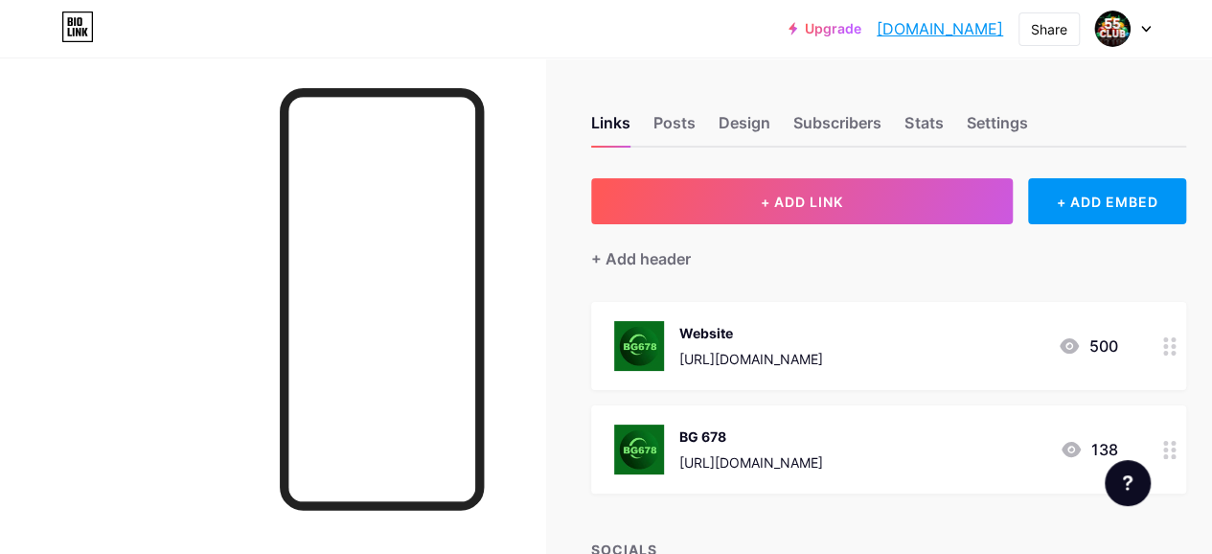
scroll to position [0, 61]
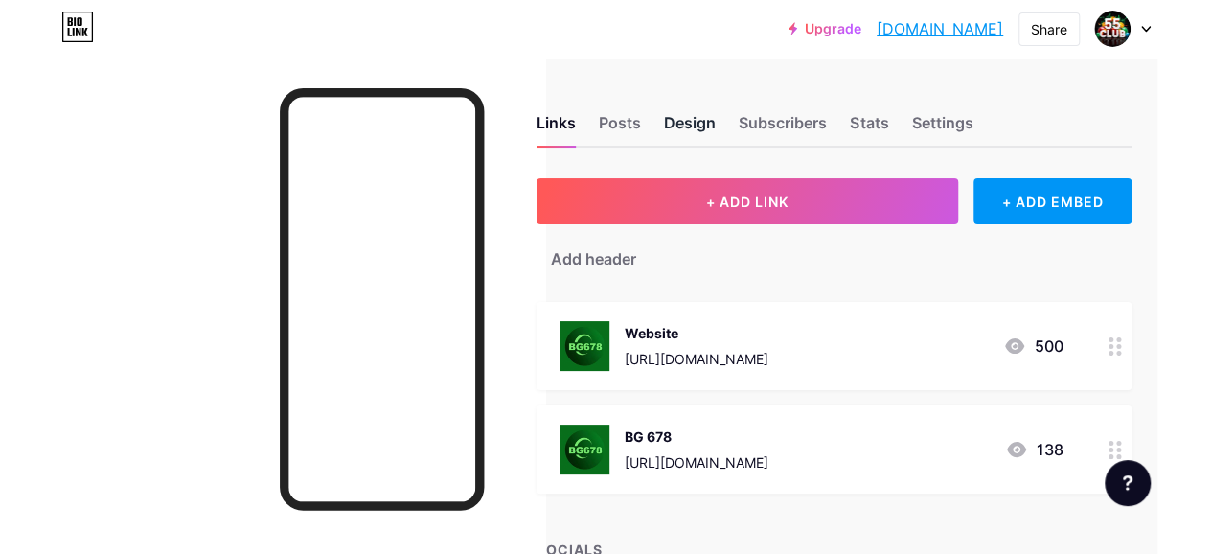
click at [706, 113] on div "Design" at bounding box center [690, 128] width 52 height 34
click at [751, 125] on div "Subscribers" at bounding box center [783, 128] width 88 height 34
click at [704, 119] on div "Design" at bounding box center [690, 128] width 52 height 34
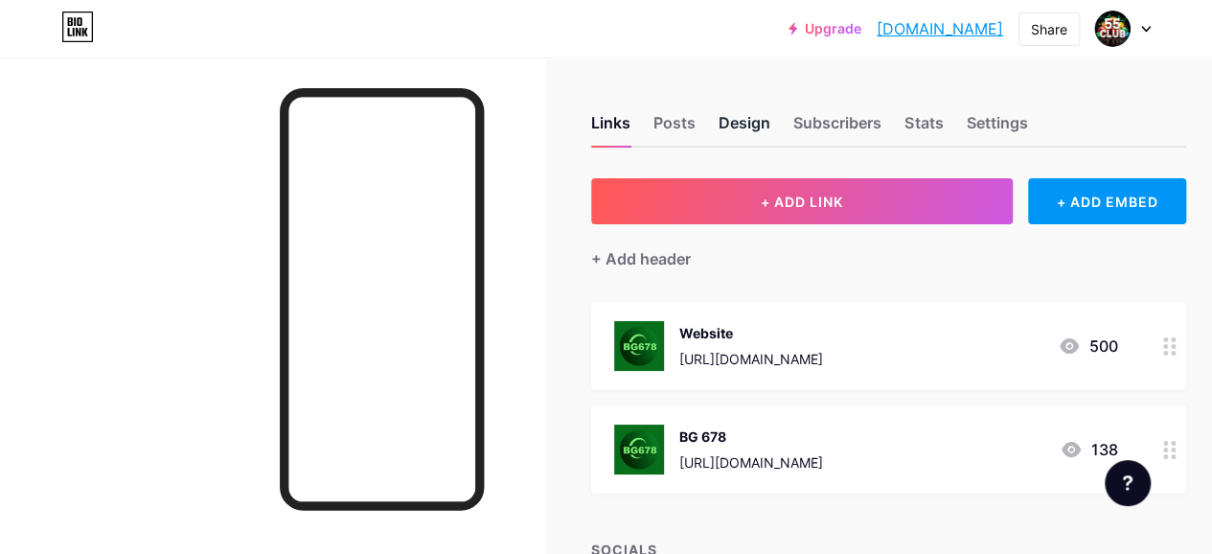
click at [744, 133] on div "Design" at bounding box center [745, 128] width 52 height 34
drag, startPoint x: 744, startPoint y: 133, endPoint x: 919, endPoint y: 133, distance: 174.4
click at [919, 133] on div "Links Posts Design Subscribers Stats Settings" at bounding box center [888, 113] width 595 height 67
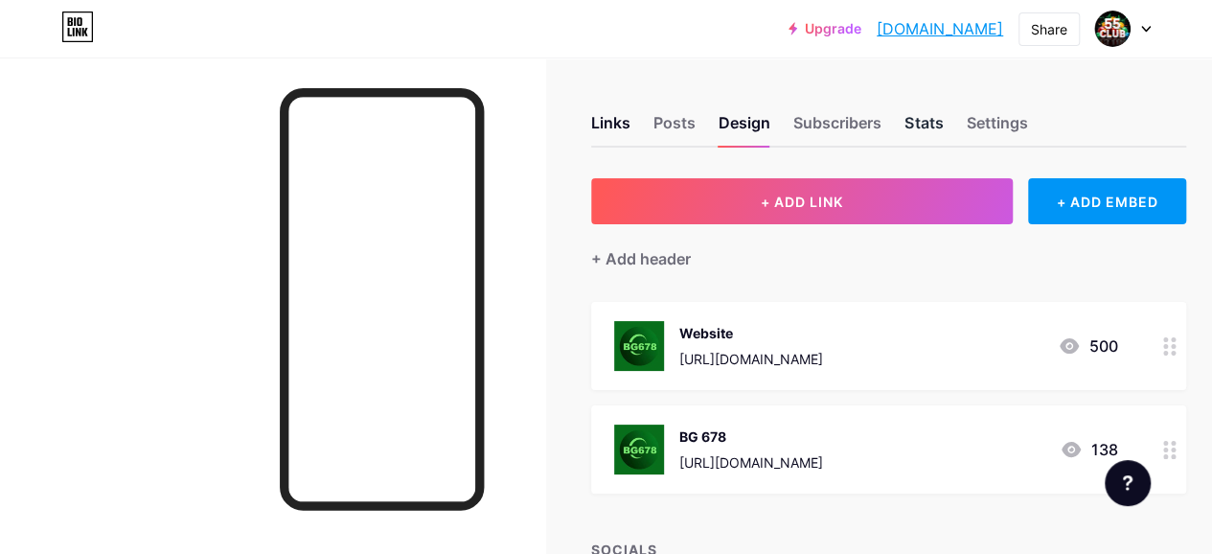
click at [919, 133] on div "Stats" at bounding box center [924, 128] width 38 height 34
click at [989, 131] on div "Settings" at bounding box center [996, 128] width 61 height 34
click at [853, 111] on div "Subscribers" at bounding box center [837, 128] width 88 height 34
click at [763, 116] on div "Design" at bounding box center [745, 128] width 52 height 34
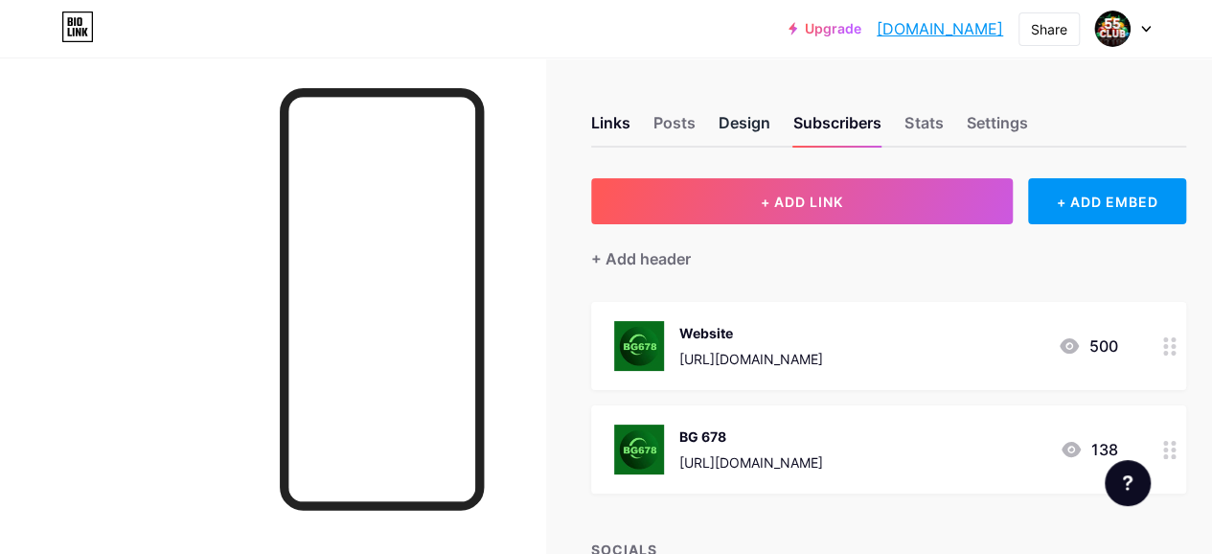
click at [763, 116] on div "Design" at bounding box center [745, 128] width 52 height 34
click at [683, 119] on div "Posts" at bounding box center [674, 128] width 42 height 34
click at [762, 130] on div "Design" at bounding box center [745, 128] width 52 height 34
click at [1003, 118] on div "Settings" at bounding box center [996, 128] width 61 height 34
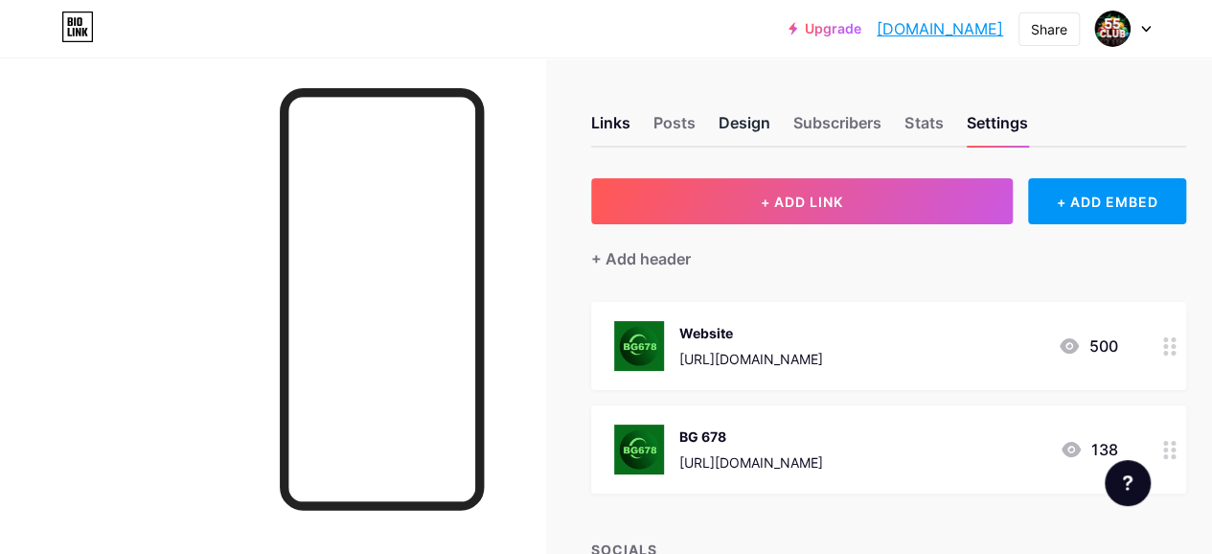
click at [755, 120] on div "Design" at bounding box center [745, 128] width 52 height 34
click at [1010, 122] on div "Settings" at bounding box center [996, 128] width 61 height 34
click at [1049, 39] on div "Share" at bounding box center [1049, 29] width 61 height 34
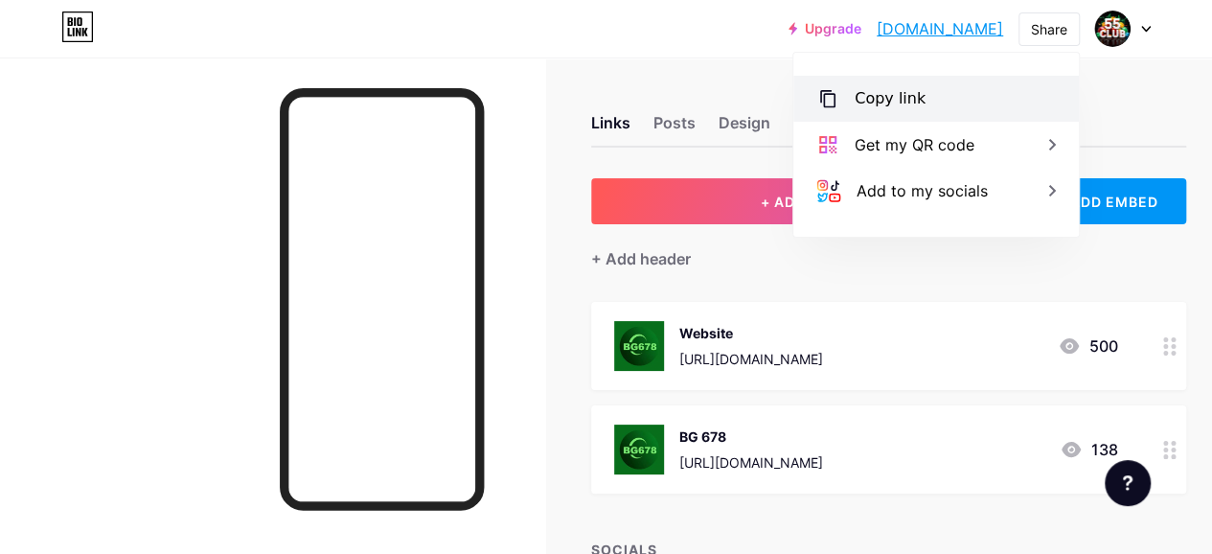
click at [950, 97] on div "Copy link" at bounding box center [936, 99] width 286 height 46
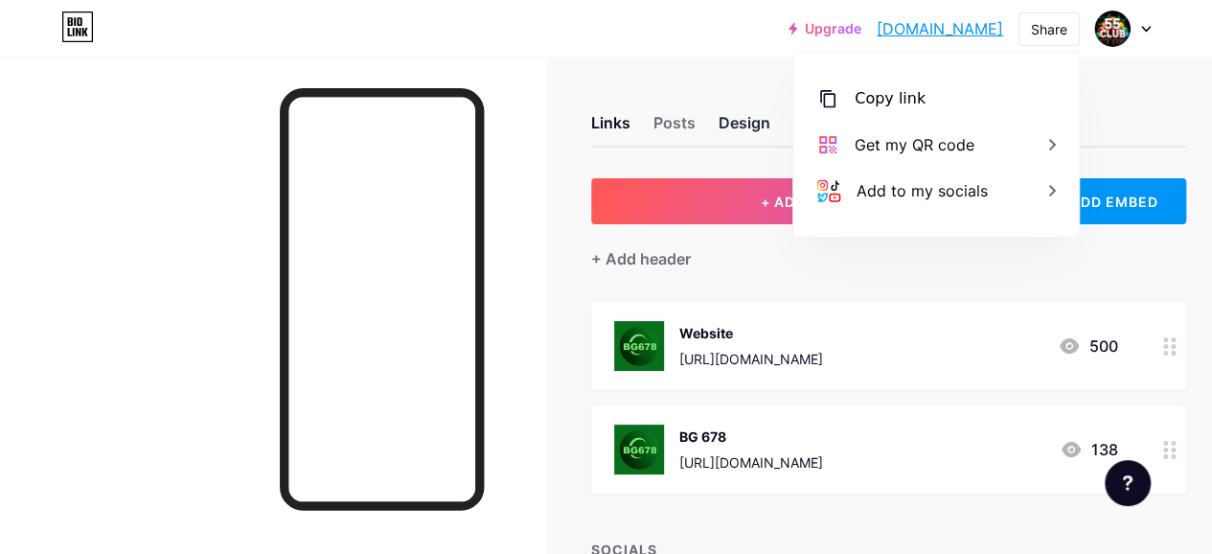
click at [755, 126] on div "Design" at bounding box center [745, 128] width 52 height 34
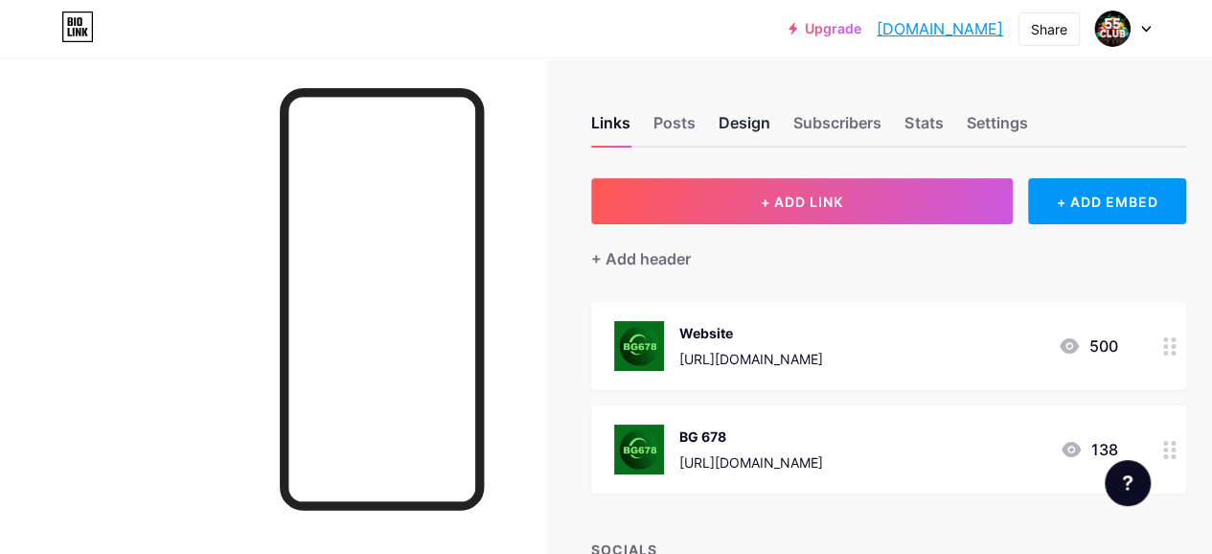
click at [749, 115] on div "Design" at bounding box center [745, 128] width 52 height 34
click at [995, 127] on div "Settings" at bounding box center [996, 128] width 61 height 34
click at [763, 122] on div "Design" at bounding box center [745, 128] width 52 height 34
click at [980, 128] on div "Settings" at bounding box center [996, 128] width 61 height 34
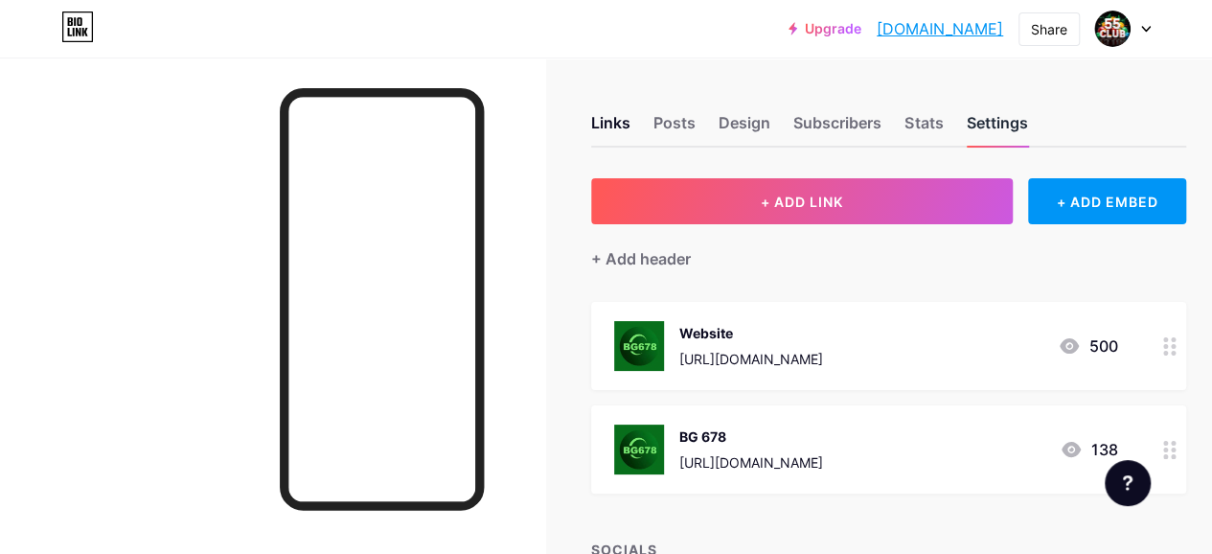
click at [980, 128] on div "Settings" at bounding box center [996, 128] width 61 height 34
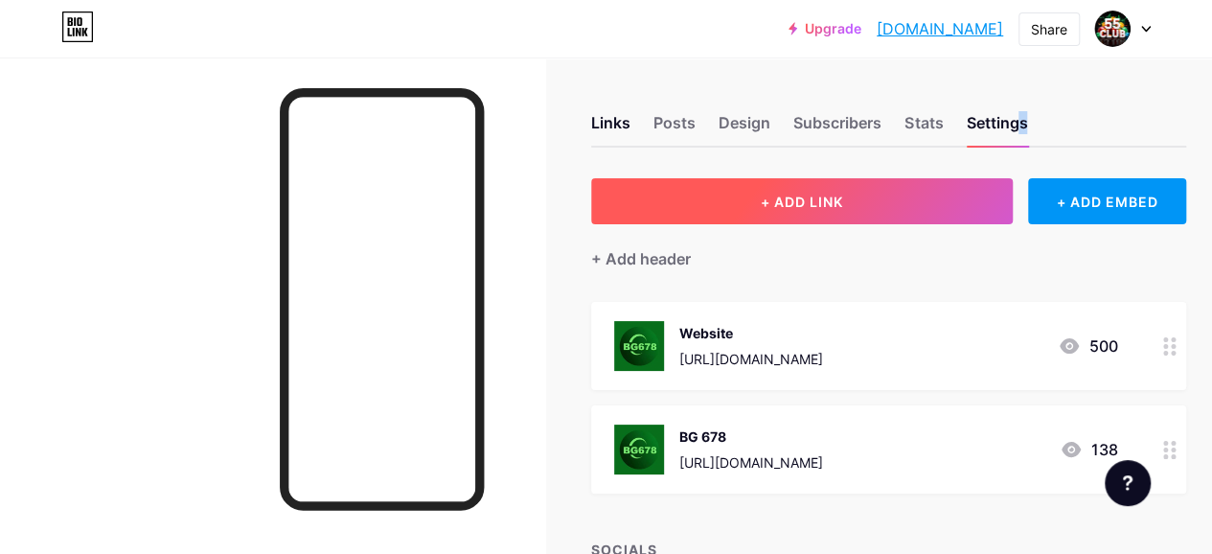
click at [791, 194] on span "+ ADD LINK" at bounding box center [802, 202] width 82 height 16
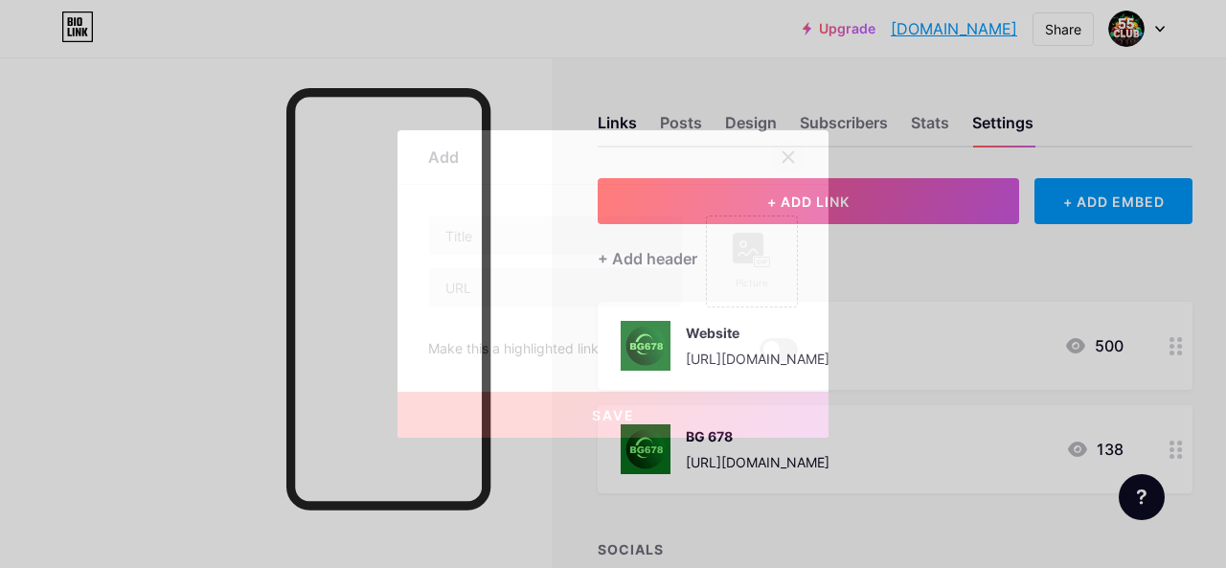
click at [788, 157] on icon at bounding box center [789, 157] width 11 height 11
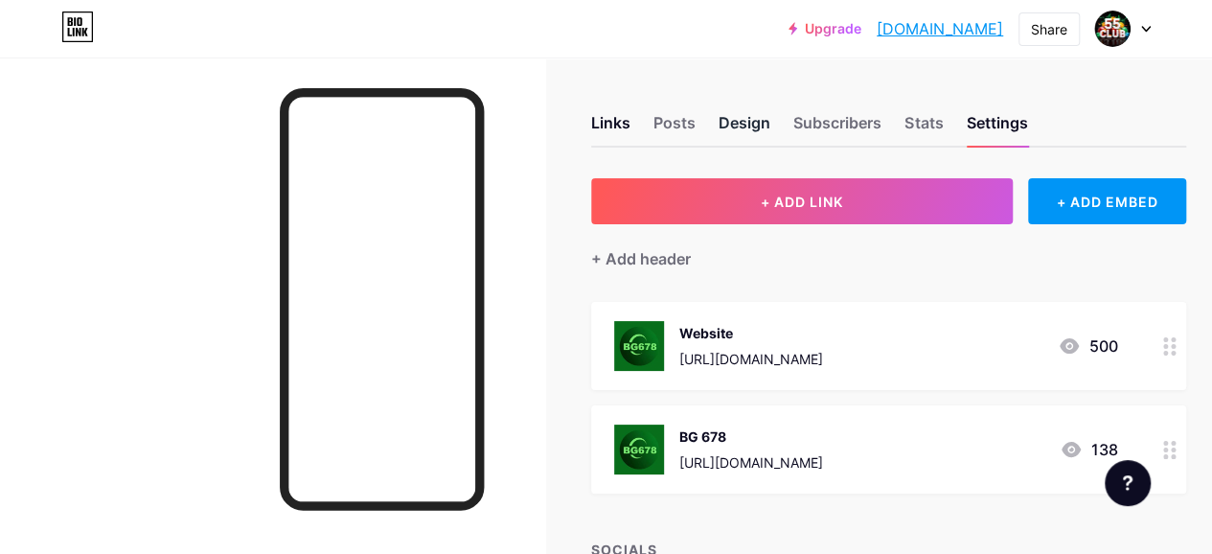
click at [751, 119] on div "Design" at bounding box center [745, 128] width 52 height 34
click at [1010, 122] on div "Settings" at bounding box center [996, 128] width 61 height 34
click at [744, 124] on div "Design" at bounding box center [745, 128] width 52 height 34
click at [742, 122] on div "Design" at bounding box center [745, 128] width 52 height 34
click at [1058, 34] on div "Share" at bounding box center [1049, 29] width 36 height 20
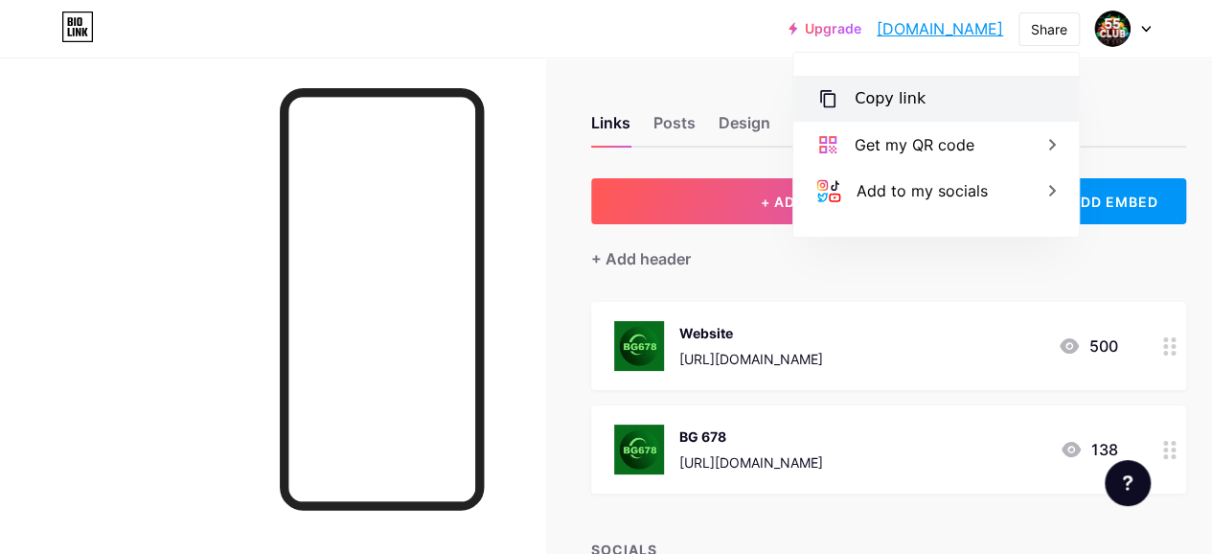
click at [961, 92] on div "Copy link" at bounding box center [936, 99] width 286 height 46
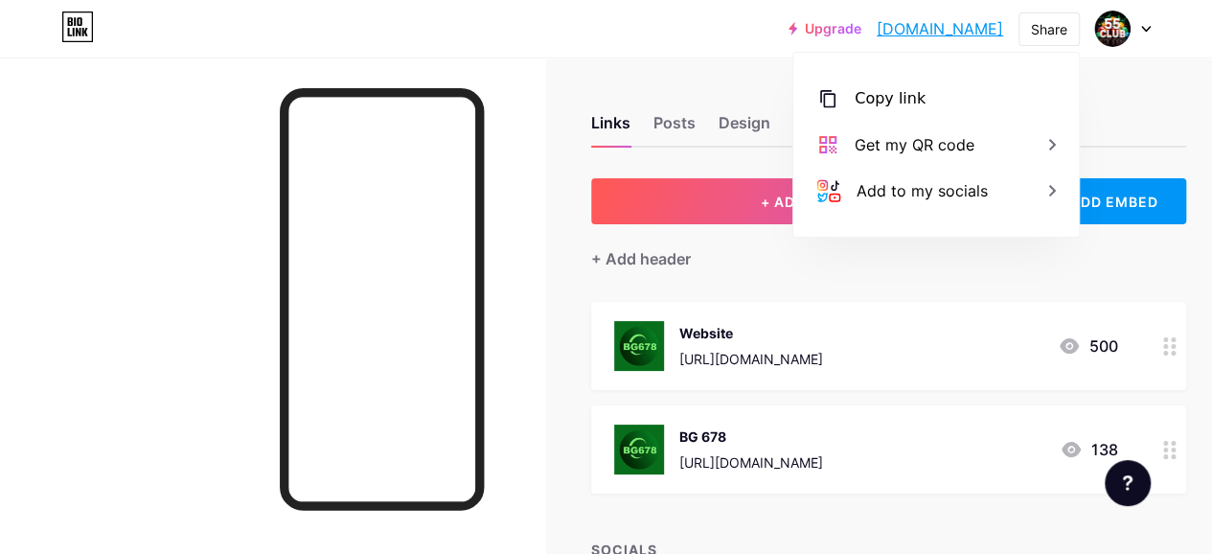
click at [1150, 29] on icon at bounding box center [1146, 29] width 10 height 7
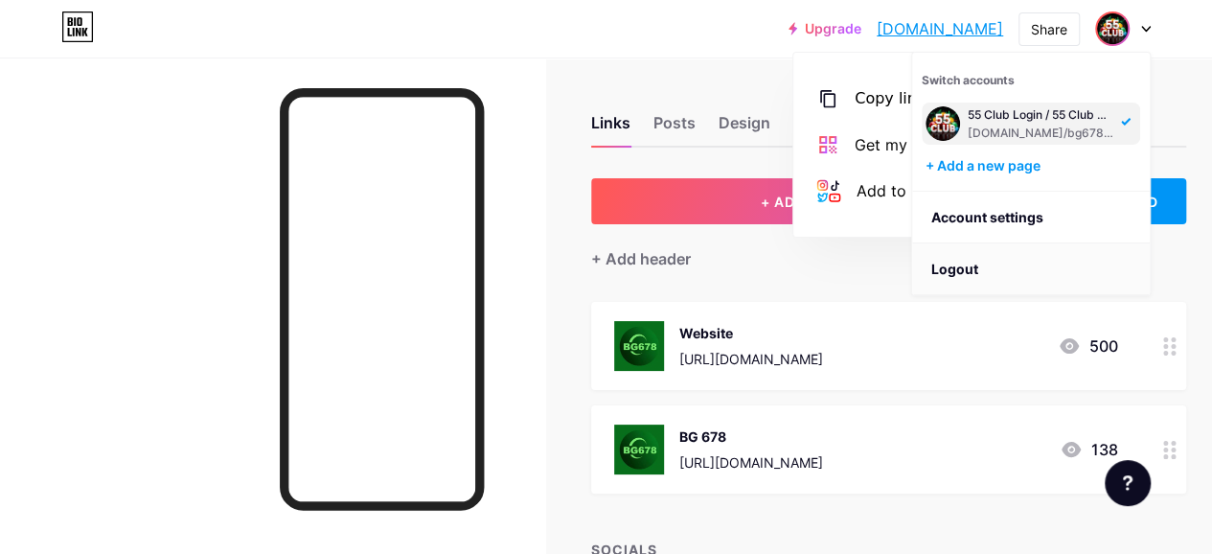
click at [979, 263] on li "Logout" at bounding box center [1031, 269] width 238 height 52
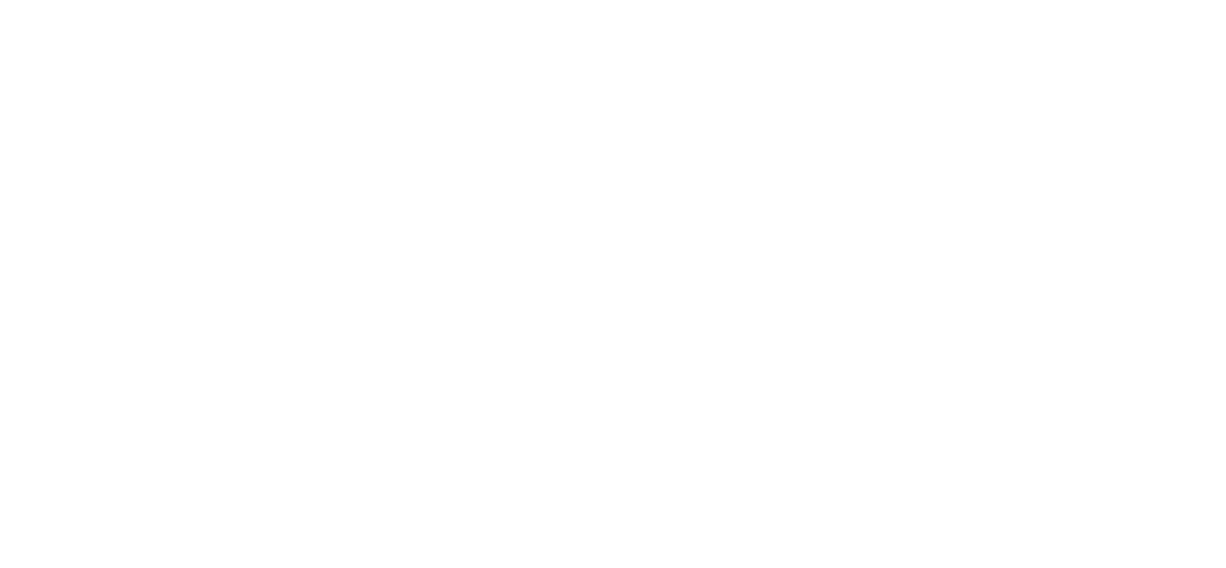
click at [979, 0] on html at bounding box center [613, 0] width 1226 height 0
